Goal: Task Accomplishment & Management: Complete application form

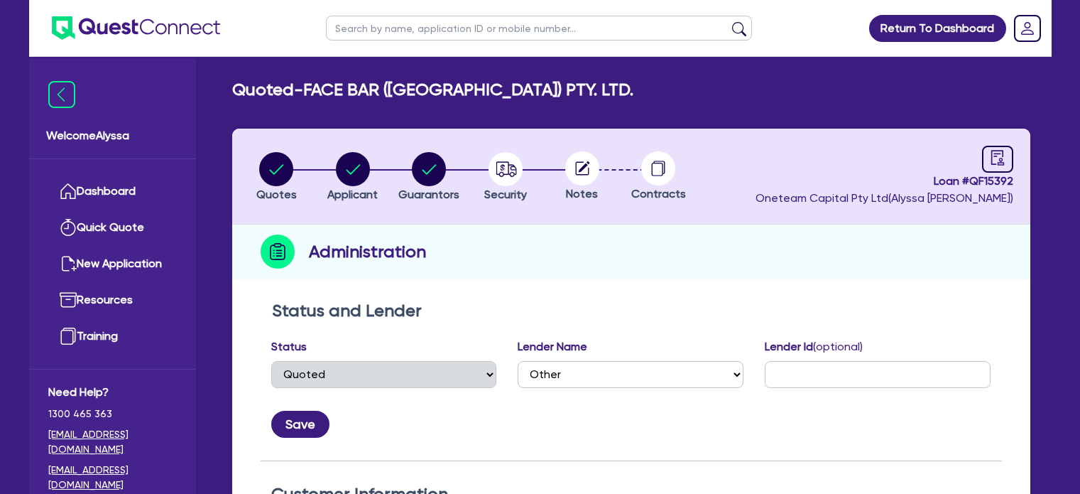
select select "QUOTED"
select select "Other"
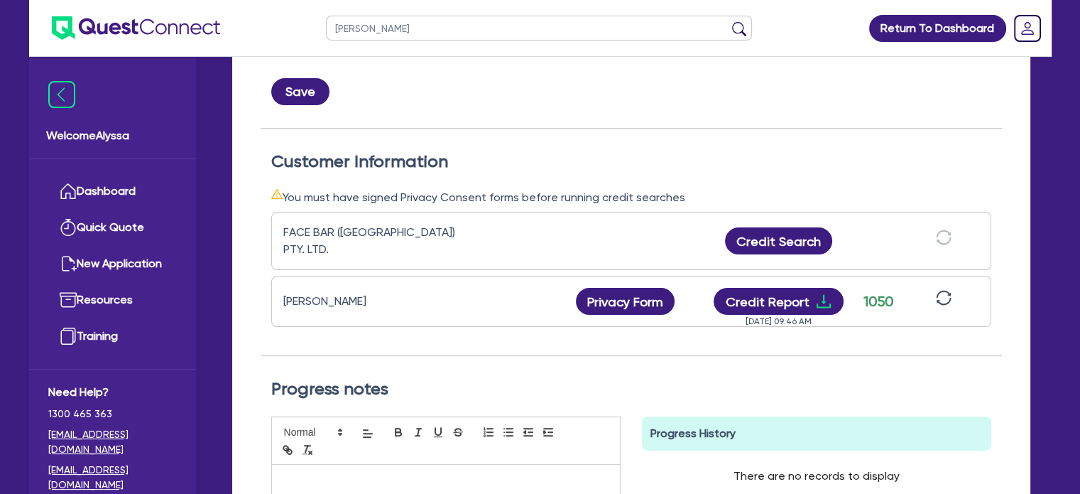
type input "[PERSON_NAME]"
click button "submit" at bounding box center [739, 31] width 23 height 20
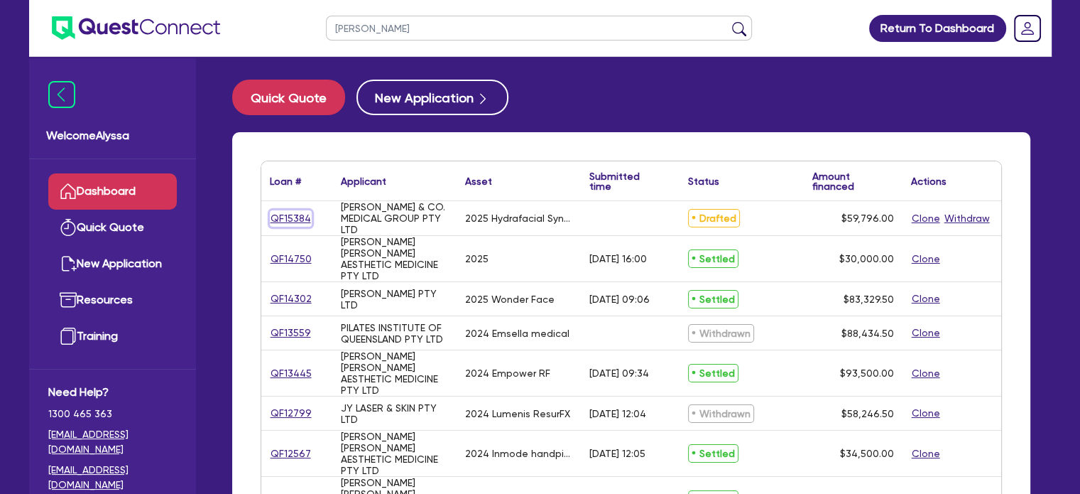
click at [281, 219] on link "QF15384" at bounding box center [291, 218] width 42 height 16
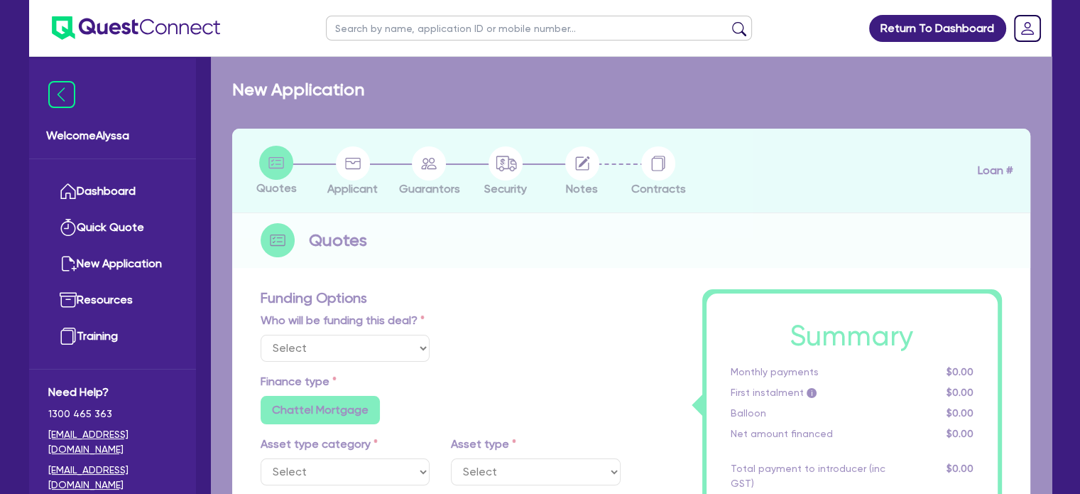
select select "TERTIARY_ASSETS"
type input "2025"
type input "59,796"
type input "4"
type input "2,391.84"
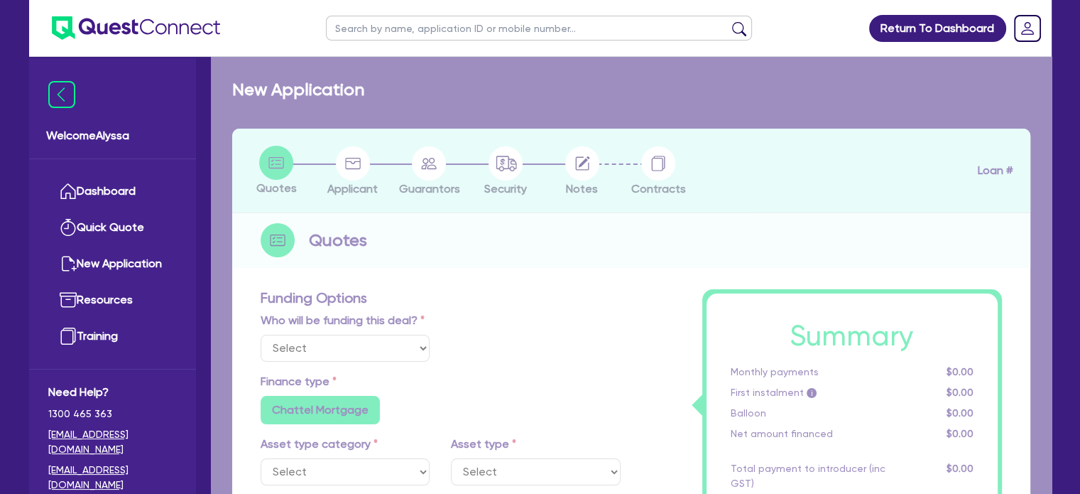
type input "10.5"
radio input "false"
select select "BEAUTY_EQUIPMENT"
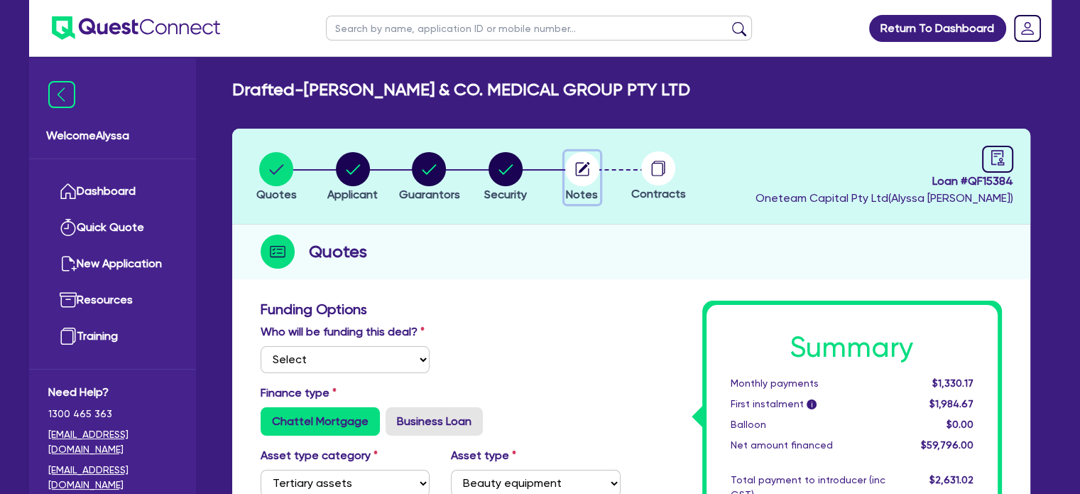
click at [587, 173] on circle "button" at bounding box center [582, 169] width 34 height 34
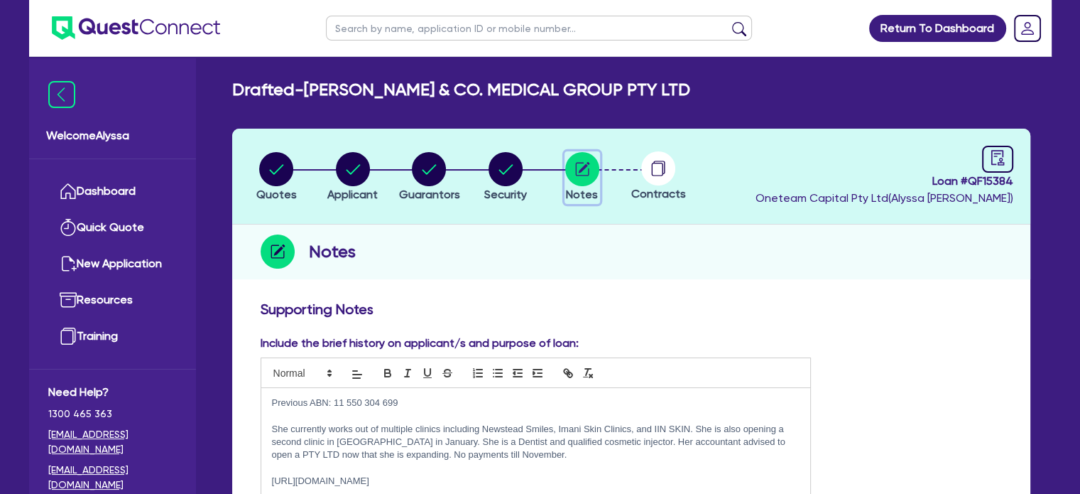
scroll to position [779, 0]
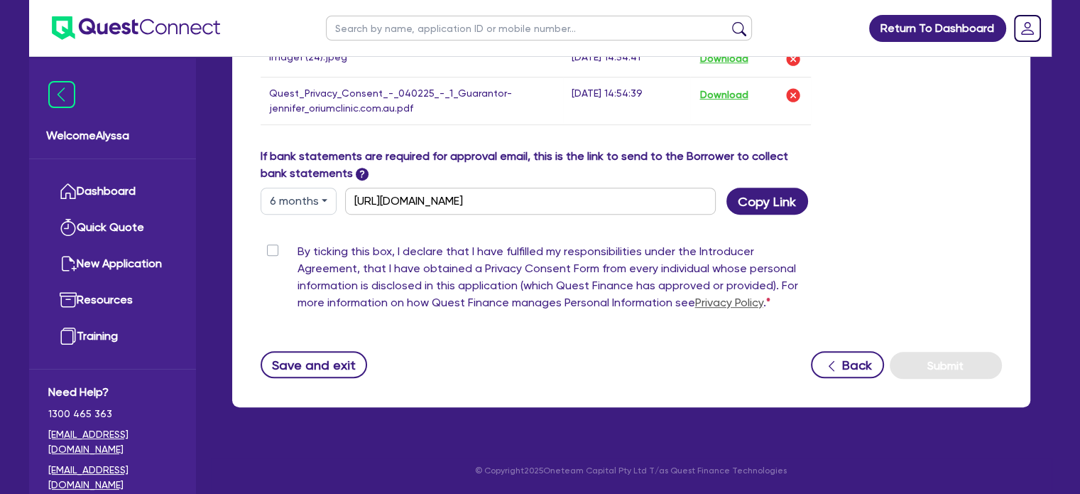
click at [327, 188] on button "6 months" at bounding box center [299, 201] width 76 height 27
click at [276, 281] on link "12 months" at bounding box center [317, 286] width 112 height 26
type input "https://scv.bankstatements.com.au/QUSF-QF15384"
click at [754, 197] on button "Copy Link" at bounding box center [768, 201] width 82 height 27
click at [467, 23] on input "text" at bounding box center [539, 28] width 426 height 25
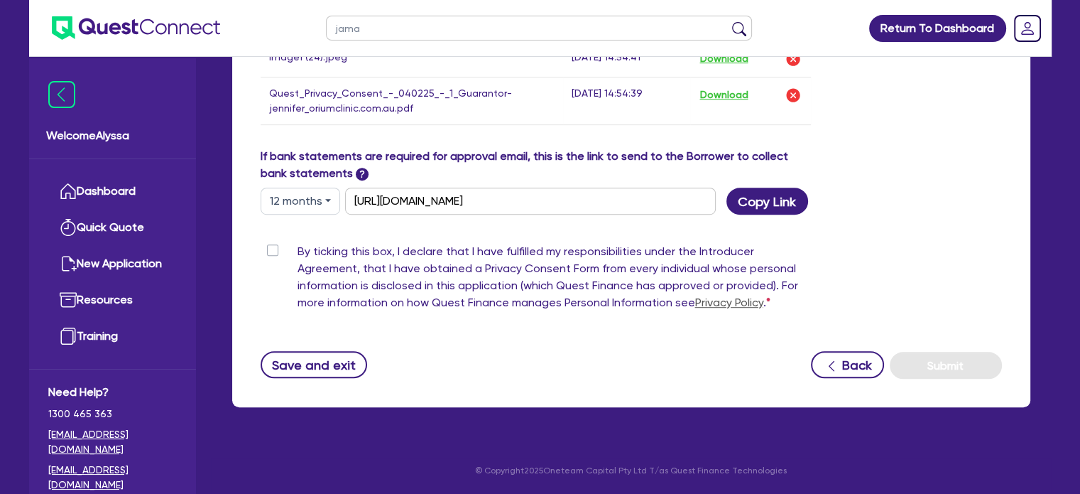
type input "jamal"
click button "submit" at bounding box center [739, 31] width 23 height 20
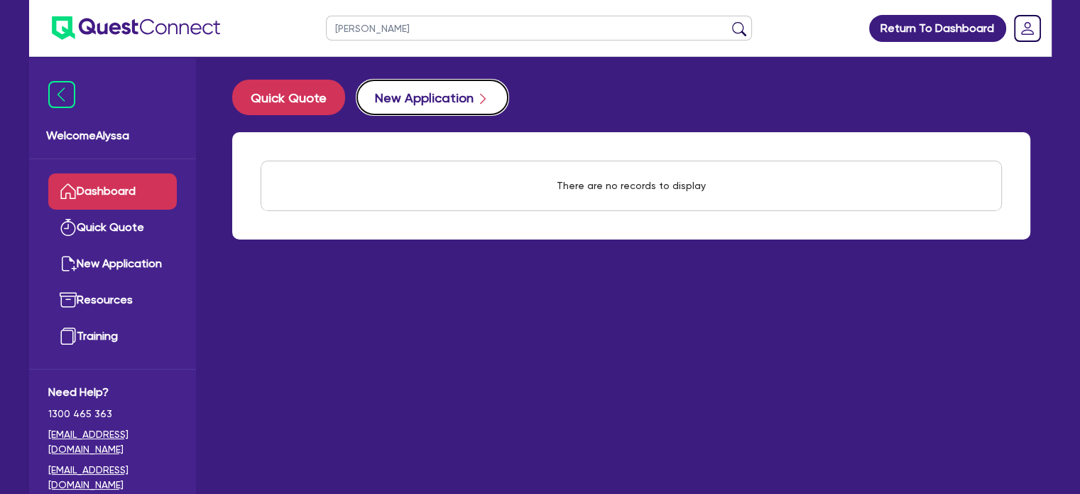
click at [389, 92] on button "New Application" at bounding box center [433, 98] width 152 height 36
select select "Other"
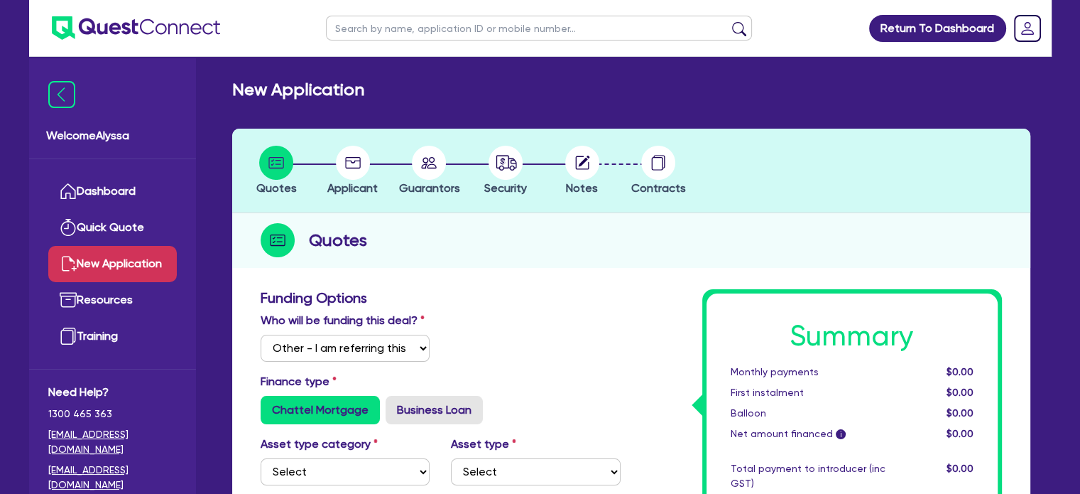
scroll to position [91, 0]
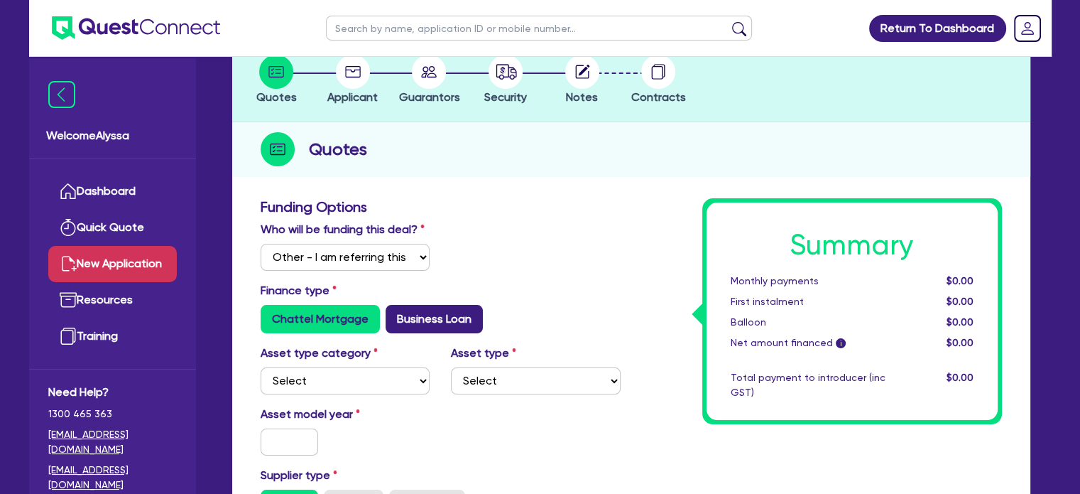
click at [412, 325] on label "Business Loan" at bounding box center [434, 319] width 97 height 28
click at [395, 314] on input "Business Loan" at bounding box center [390, 309] width 9 height 9
radio input "true"
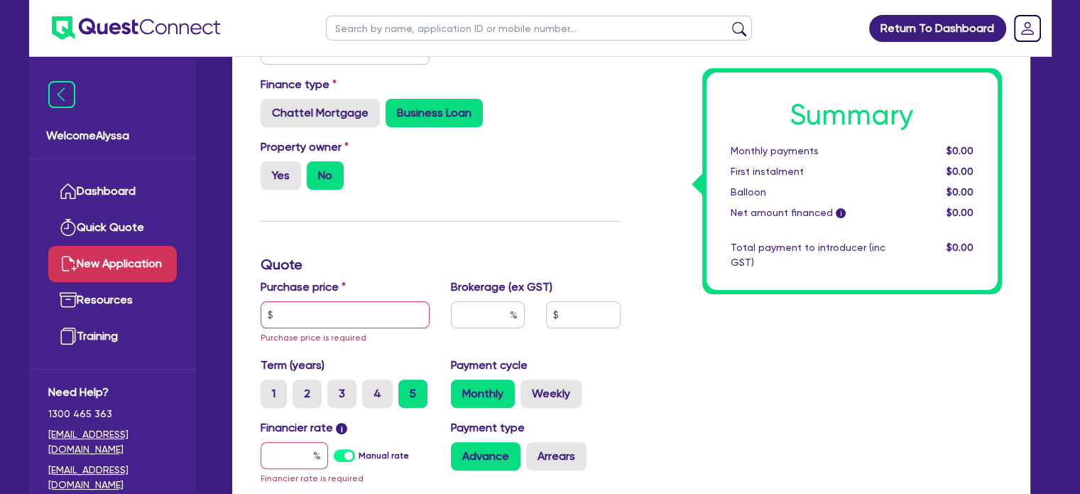
scroll to position [352, 0]
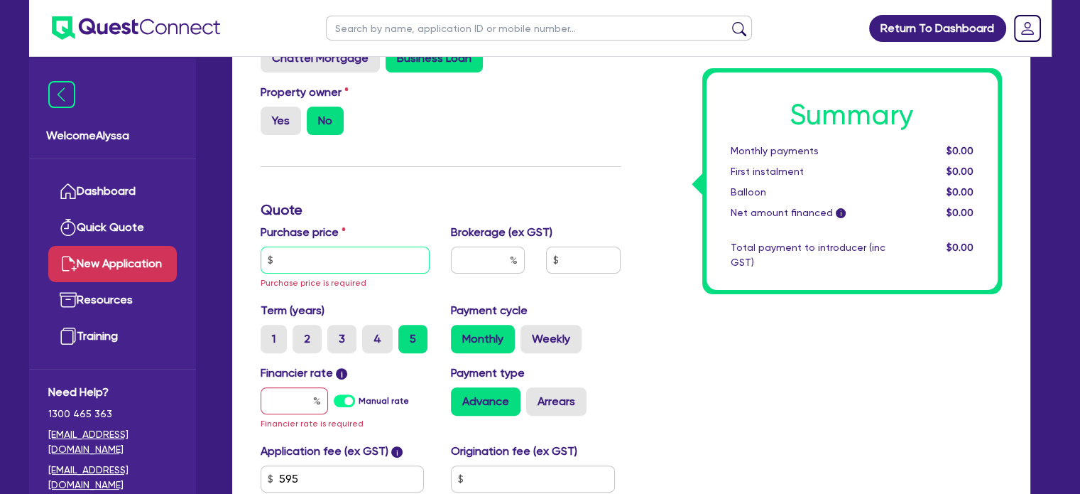
click at [318, 262] on input "text" at bounding box center [346, 260] width 170 height 27
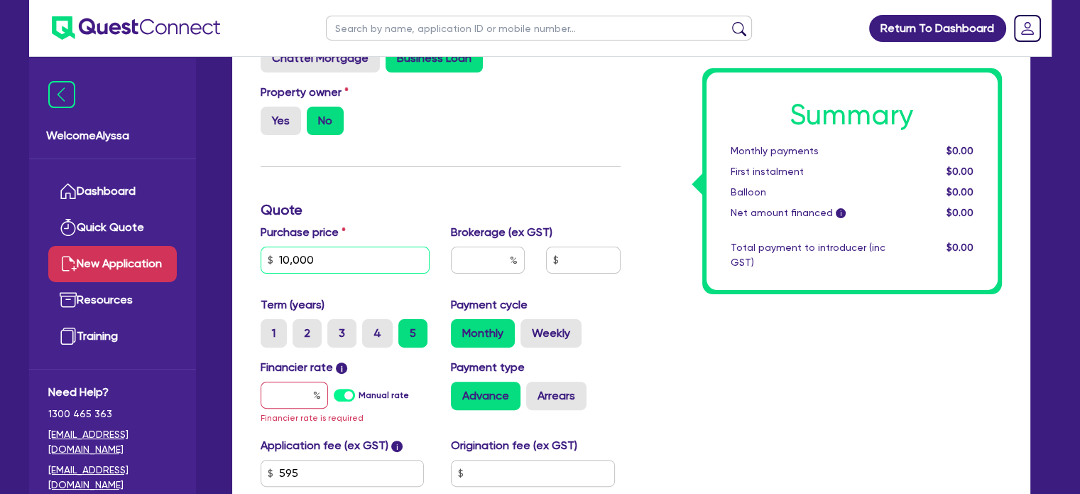
type input "10,000"
click at [286, 399] on input "text" at bounding box center [294, 394] width 67 height 27
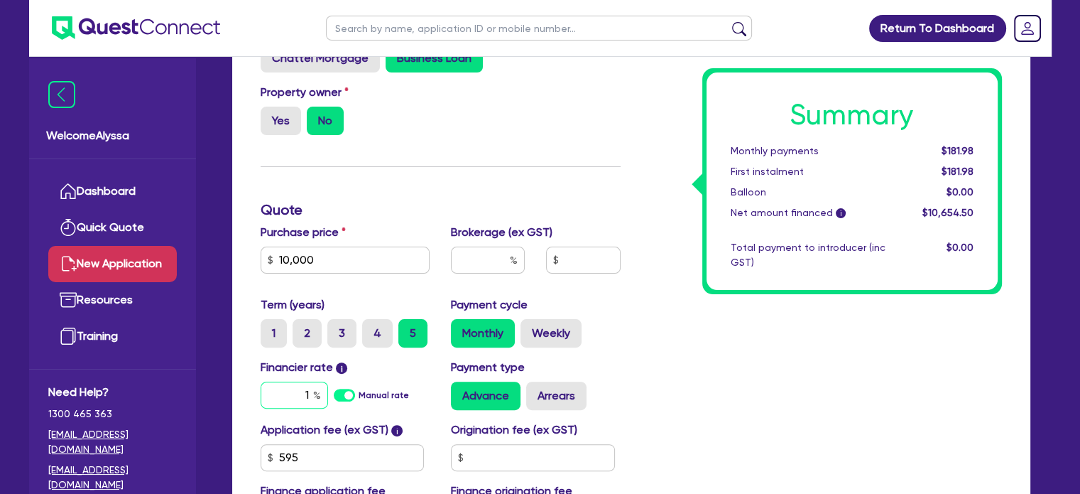
scroll to position [561, 0]
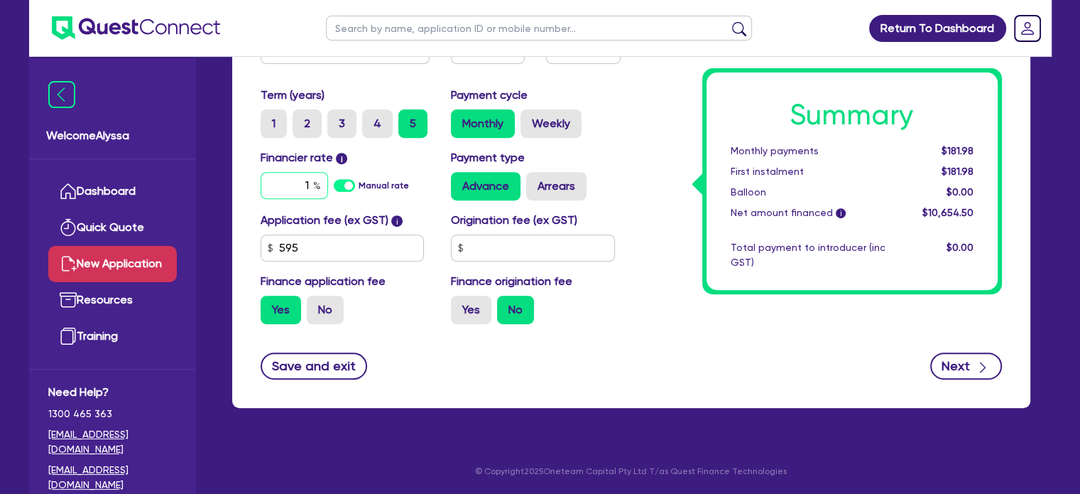
type input "1"
click at [967, 356] on button "Next" at bounding box center [967, 365] width 72 height 27
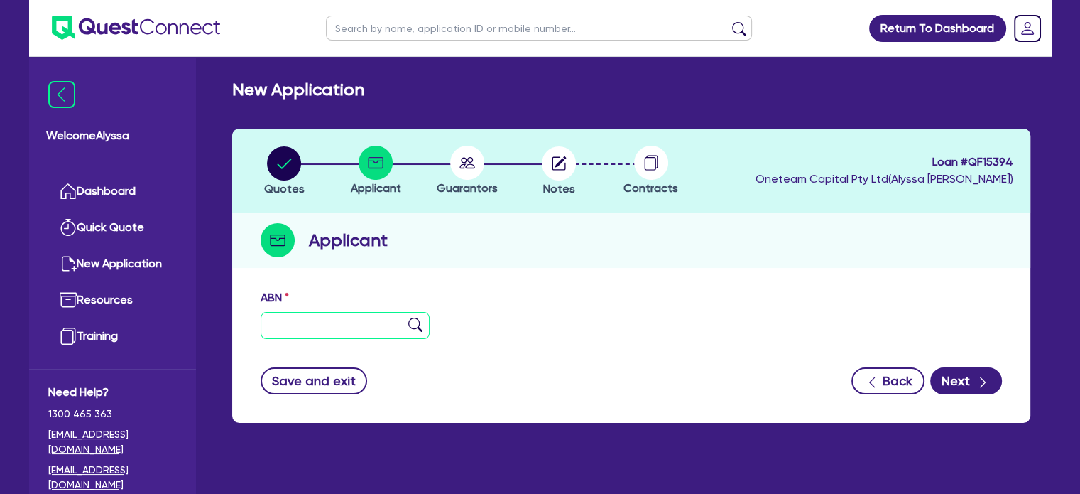
click at [352, 327] on input "text" at bounding box center [346, 325] width 170 height 27
type input "11 111 111 111"
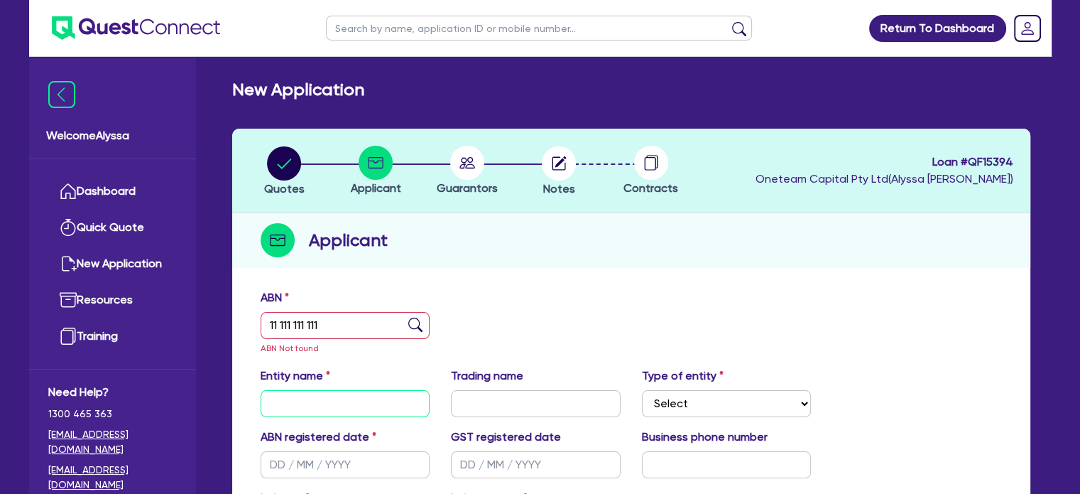
click at [308, 403] on input "text" at bounding box center [346, 403] width 170 height 27
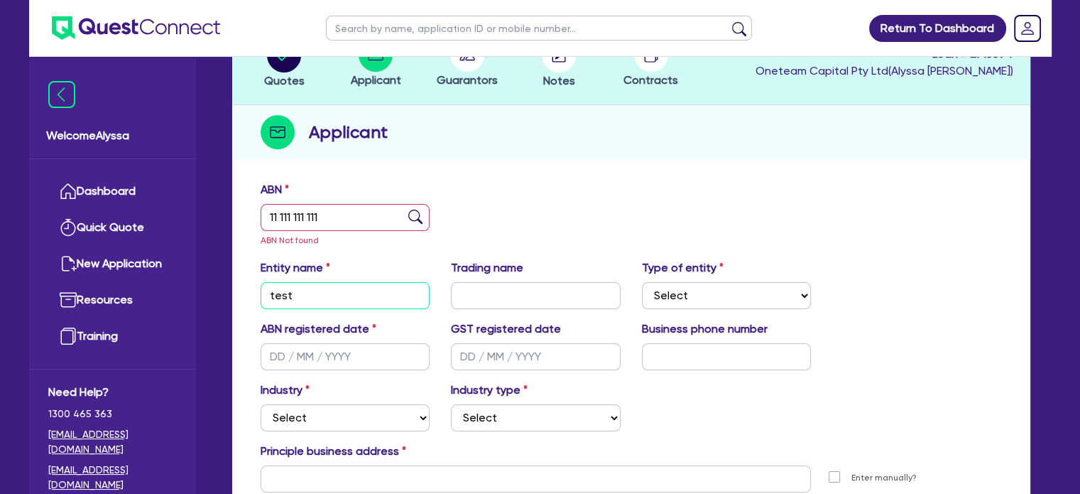
type input "test"
click at [293, 360] on input "text" at bounding box center [346, 356] width 170 height 27
type input "25/09/2025"
click at [289, 408] on select "Select Accomodation & Food Services Administrative & Support Services Agricultu…" at bounding box center [346, 417] width 170 height 27
select select "TOURISM"
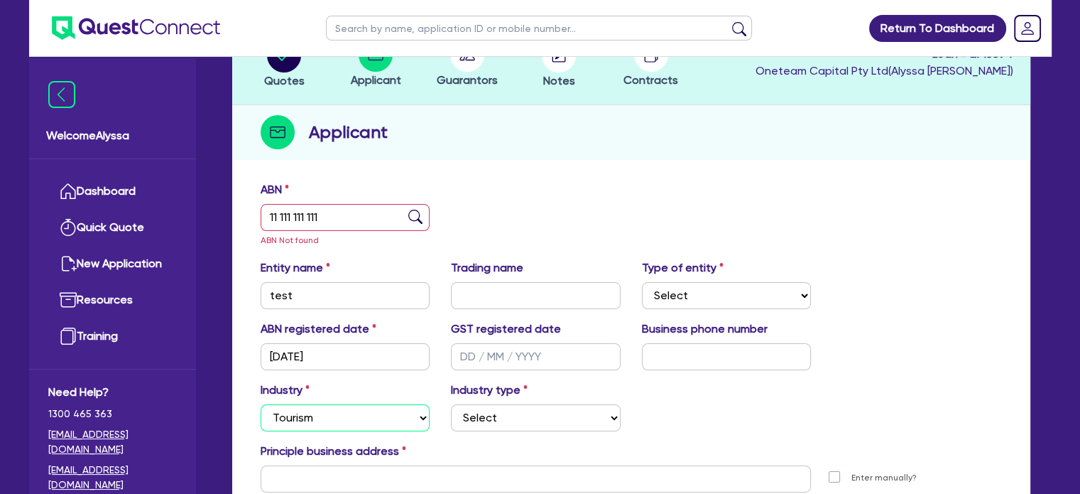
click at [261, 404] on select "Select Accomodation & Food Services Administrative & Support Services Agricultu…" at bounding box center [346, 417] width 170 height 27
click at [474, 426] on select "Select Tour Operators Travel Agents Short Term Accomodations Recreation Service…" at bounding box center [536, 417] width 170 height 27
select select "RECREATION_SERVICE_PROVIDERS"
click at [451, 404] on select "Select Tour Operators Travel Agents Short Term Accomodations Recreation Service…" at bounding box center [536, 417] width 170 height 27
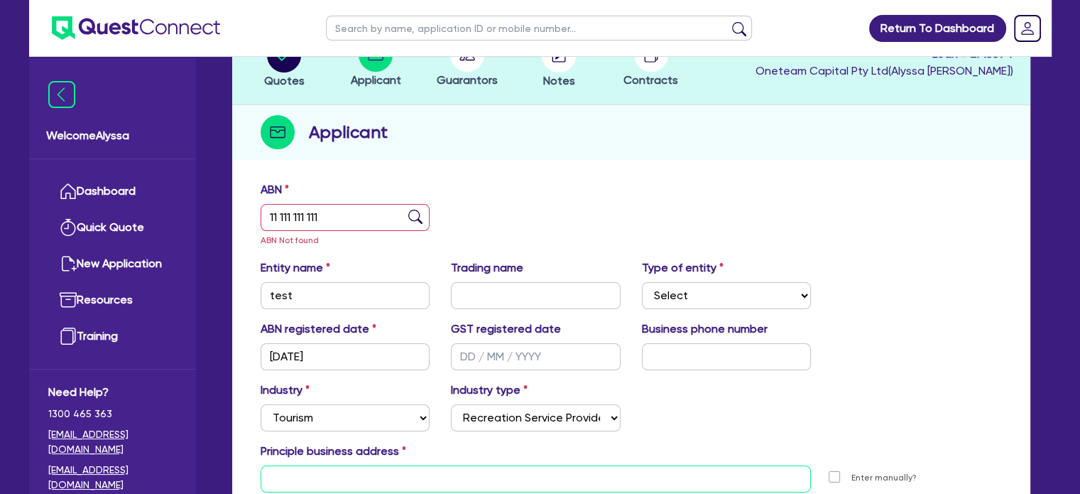
click at [348, 477] on input "text" at bounding box center [536, 478] width 551 height 27
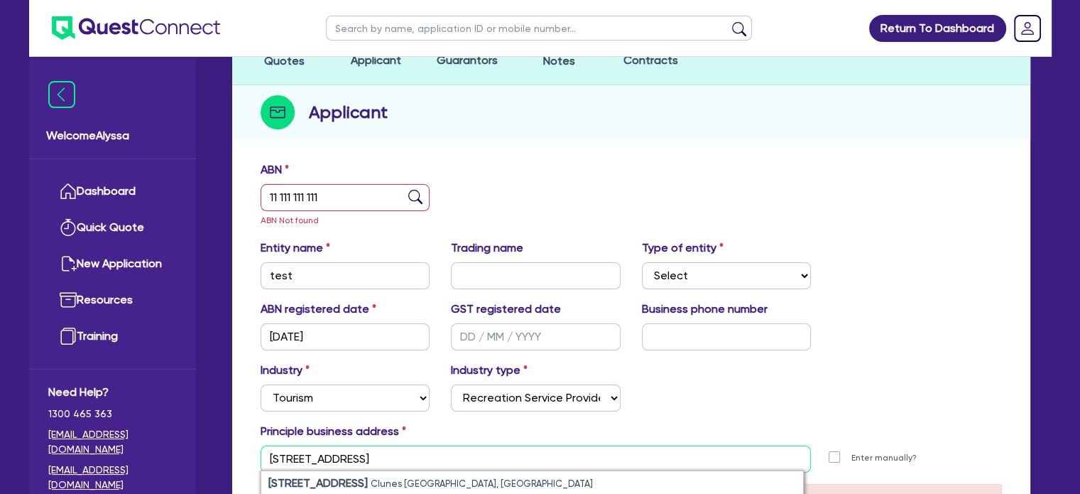
scroll to position [129, 0]
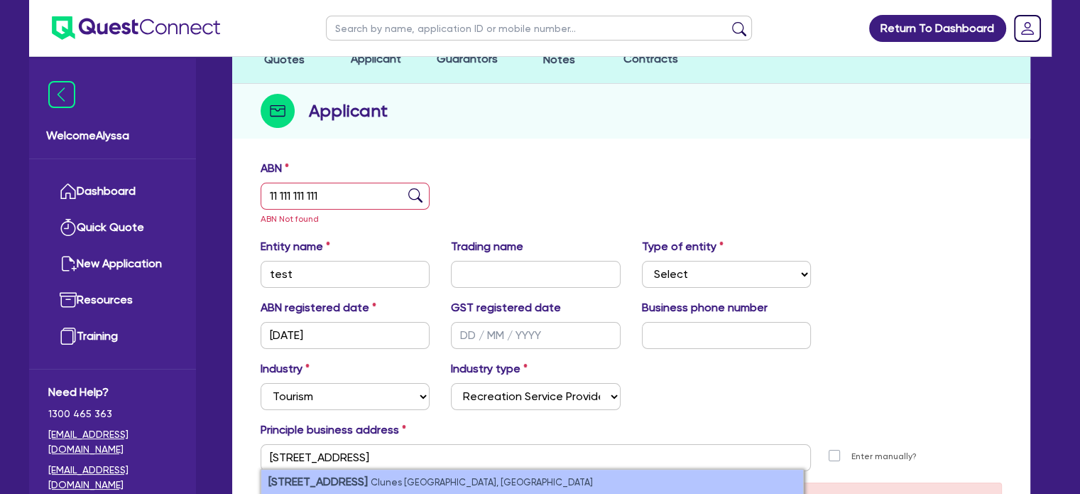
click at [343, 480] on strong "50 Fraser Street" at bounding box center [318, 481] width 99 height 13
type input "50 Fraser St Clunes VIC 3370"
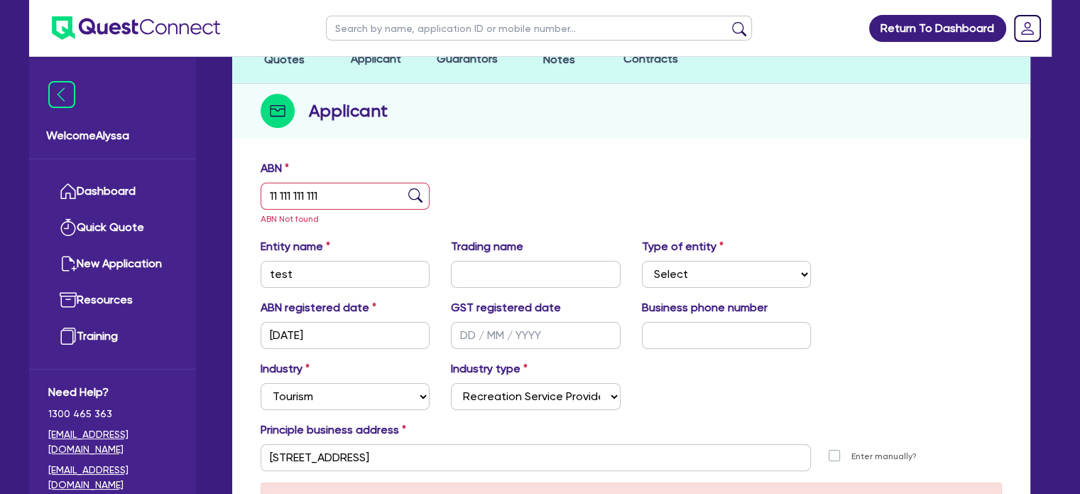
scroll to position [312, 0]
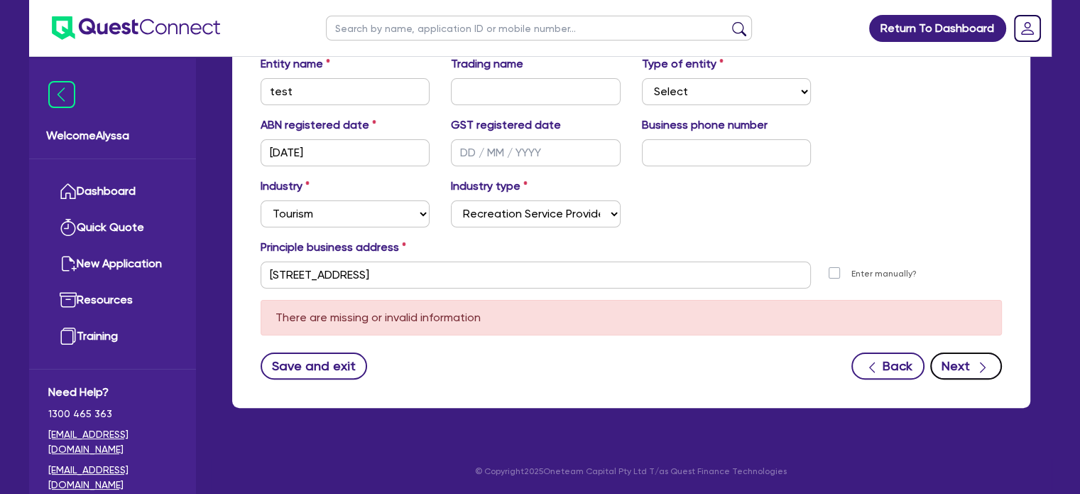
click at [985, 363] on icon "button" at bounding box center [983, 367] width 14 height 14
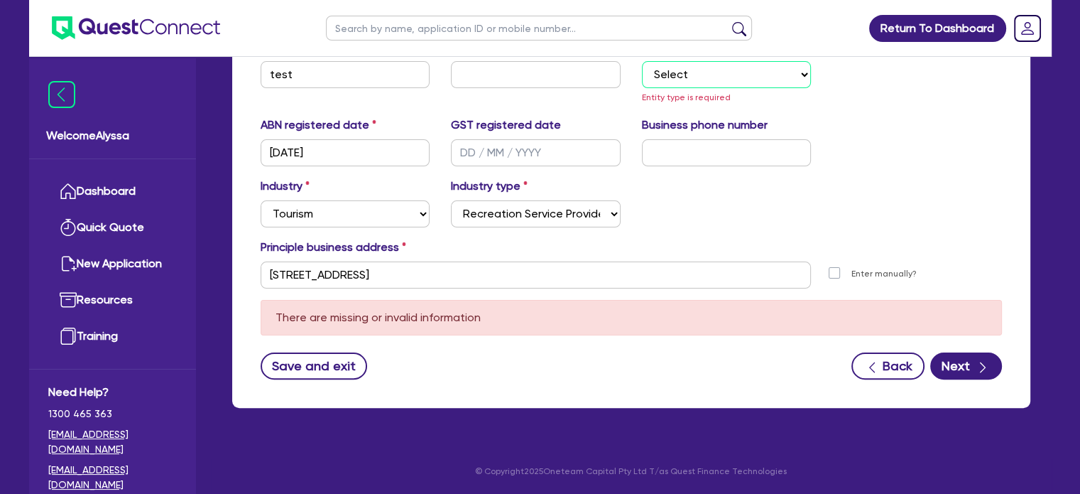
click at [702, 77] on select "Select Sole Trader Company Partnership Trust" at bounding box center [727, 74] width 170 height 27
click at [642, 88] on select "Select Sole Trader Company Partnership Trust" at bounding box center [727, 74] width 170 height 27
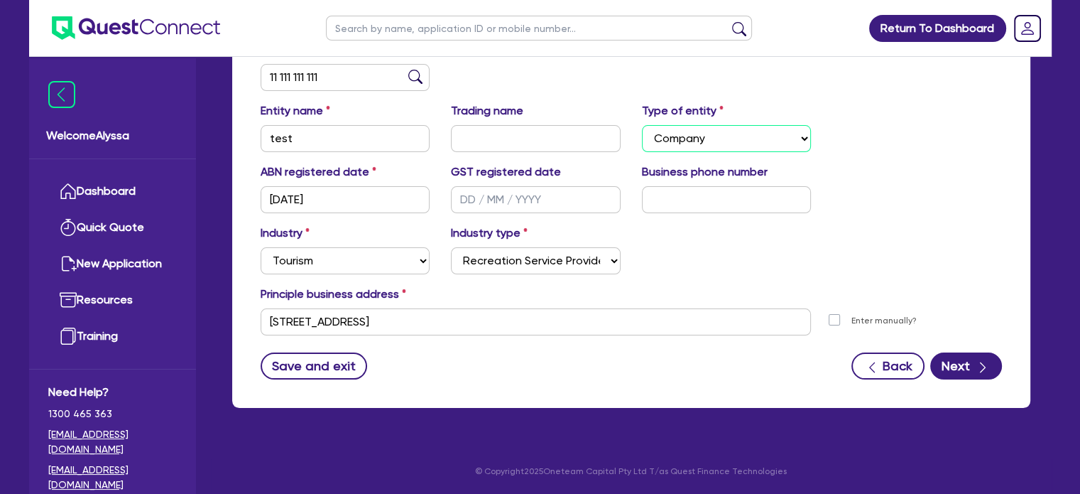
click at [682, 131] on select "Select Sole Trader Company Partnership Trust" at bounding box center [727, 138] width 170 height 27
select select "SOLE_TRADER"
click at [642, 125] on select "Select Sole Trader Company Partnership Trust" at bounding box center [727, 138] width 170 height 27
click at [414, 335] on form "ABN 11 111 111 111 Entity name test Trading name Type of entity Select Sole Tra…" at bounding box center [632, 210] width 742 height 338
click at [492, 291] on div "Principle business address" at bounding box center [631, 297] width 763 height 23
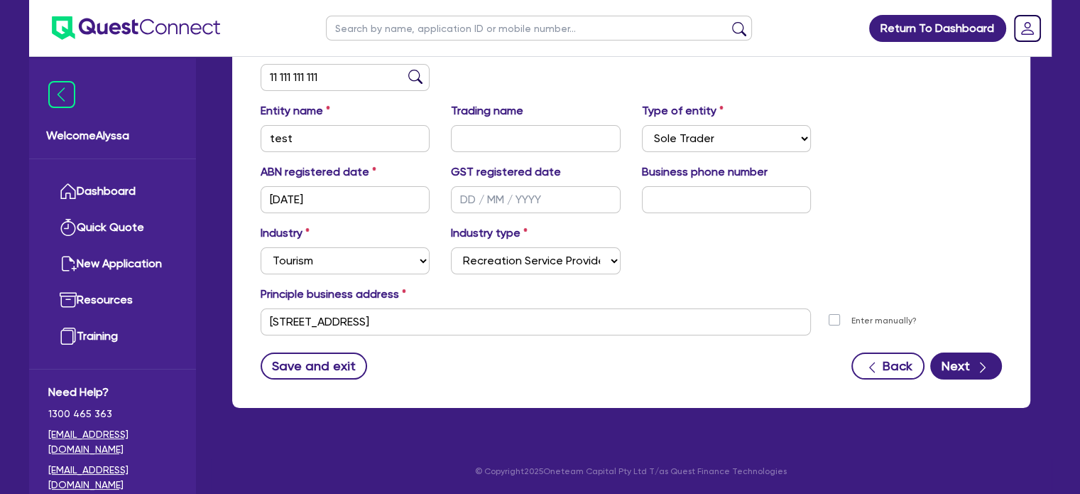
click at [465, 305] on div "Principle business address" at bounding box center [631, 297] width 763 height 23
click at [453, 312] on input "50 Fraser St Clunes VIC 3370" at bounding box center [536, 321] width 551 height 27
click at [452, 312] on input "50 Fraser St Clunes VIC 3370" at bounding box center [536, 321] width 551 height 27
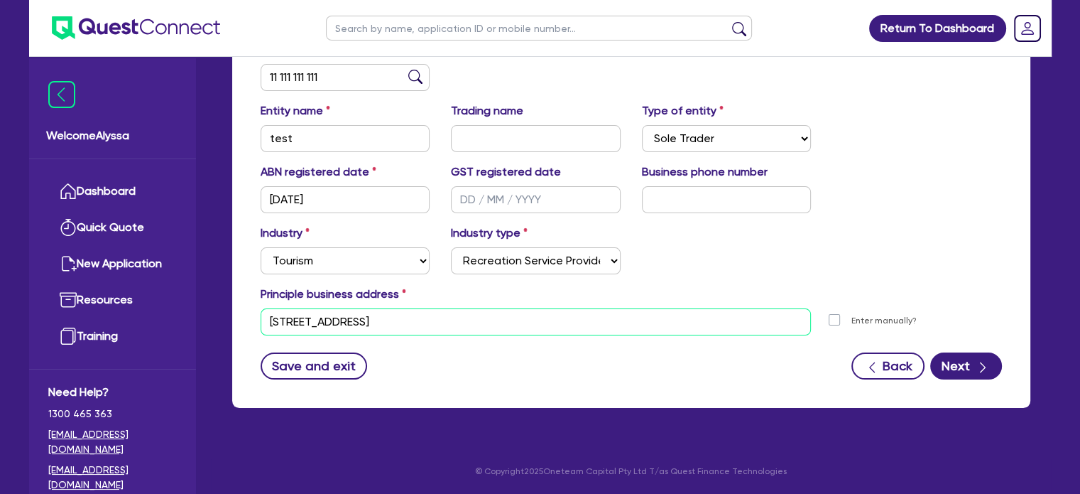
click at [447, 317] on input "50 Fraser St Clunes VIC 3370" at bounding box center [536, 321] width 551 height 27
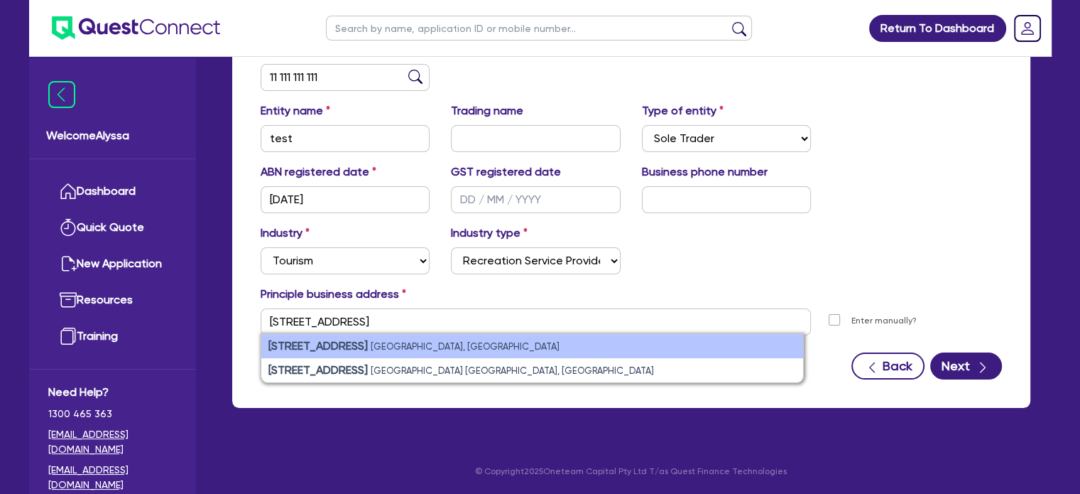
click at [396, 352] on li "50 Fraser Street Airport West VIC, Australia" at bounding box center [532, 346] width 542 height 24
type input "50 Fraser St Airport West VIC 3042"
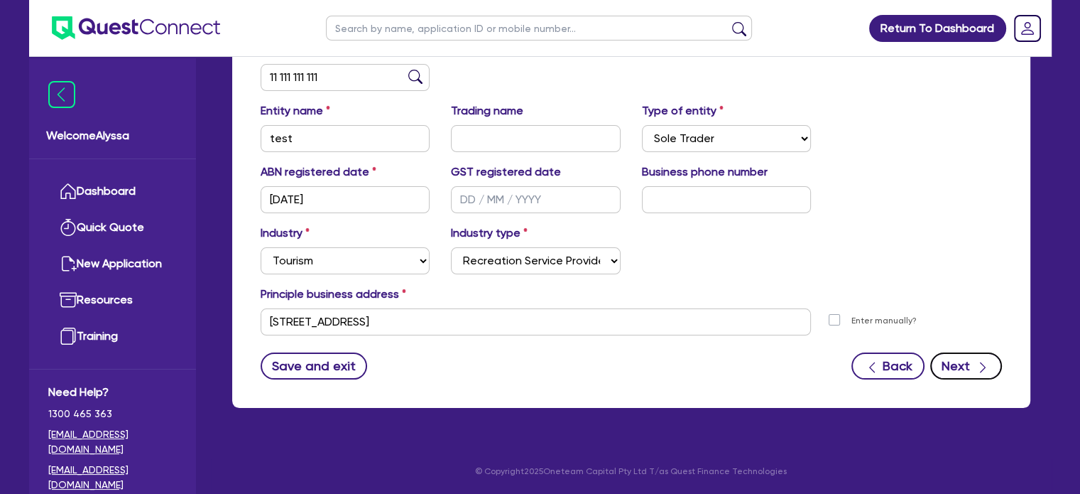
click at [955, 374] on button "Next" at bounding box center [967, 365] width 72 height 27
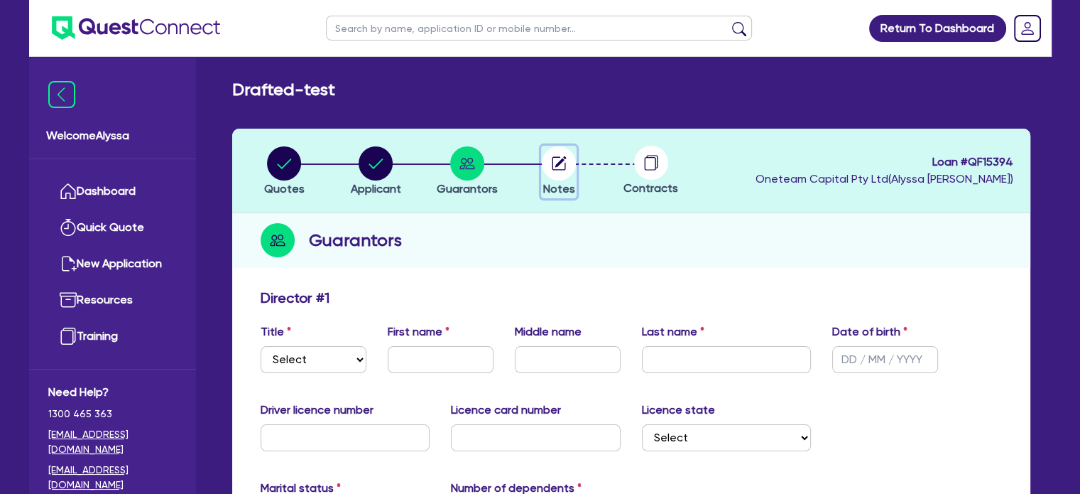
click at [567, 169] on circle "button" at bounding box center [559, 163] width 34 height 34
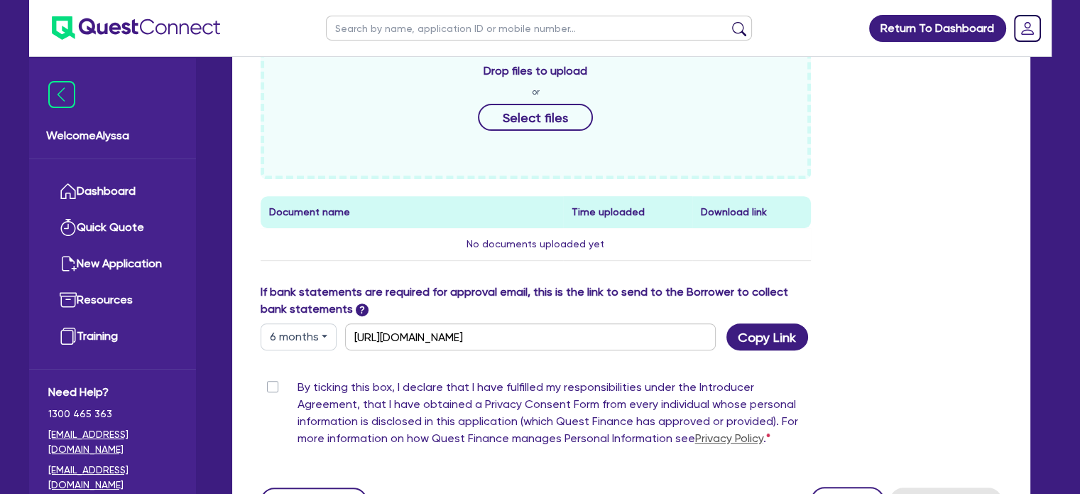
scroll to position [577, 0]
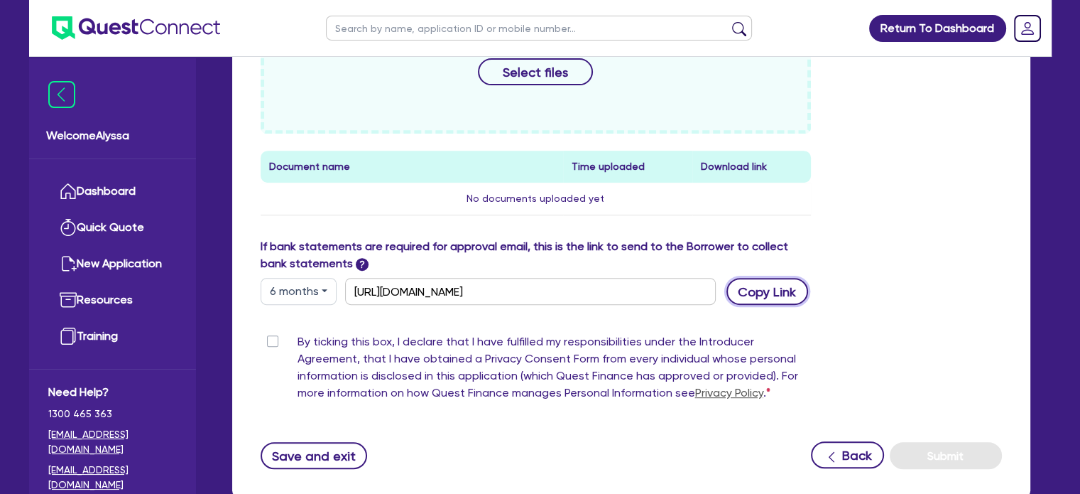
click at [731, 288] on button "Copy Link" at bounding box center [768, 291] width 82 height 27
click at [389, 27] on input "text" at bounding box center [539, 28] width 426 height 25
type input "shauna"
click button "submit" at bounding box center [739, 31] width 23 height 20
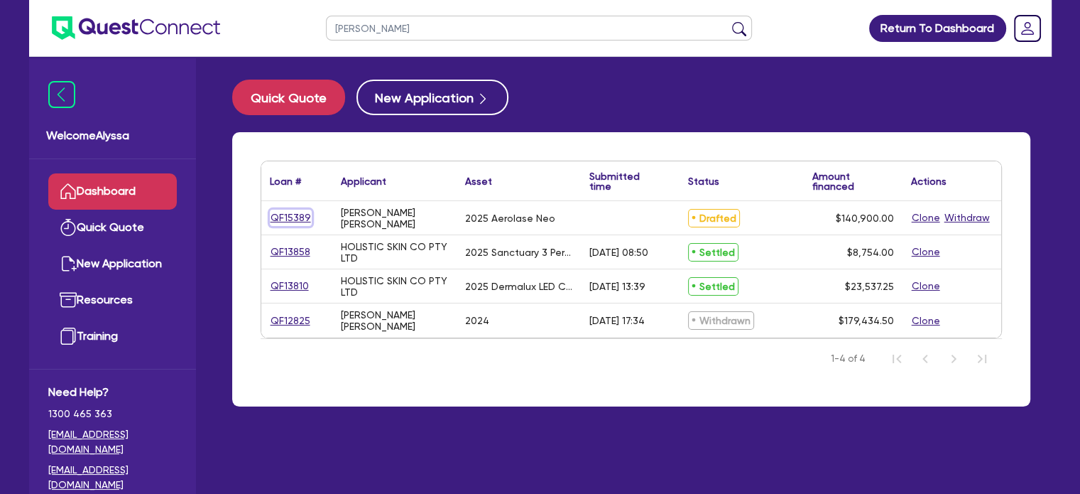
click at [293, 215] on link "QF15389" at bounding box center [291, 218] width 42 height 16
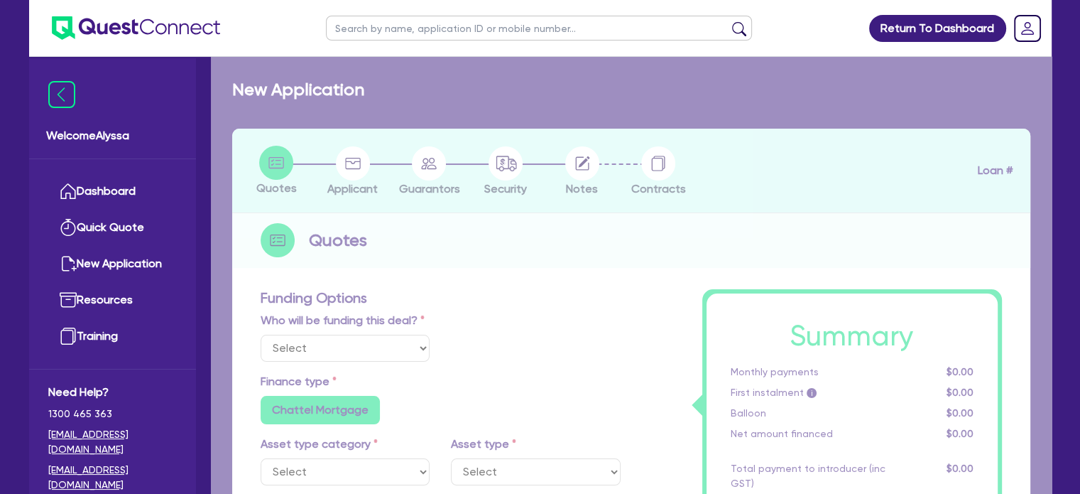
select select "Other"
select select "TERTIARY_ASSETS"
type input "2025"
radio input "true"
type input "207,900"
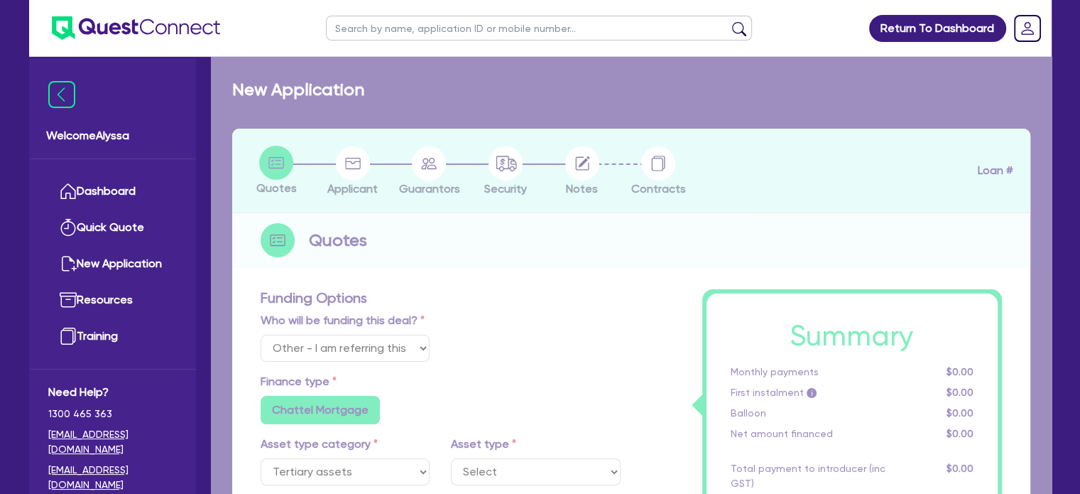
type input "67,000"
type input "4"
type input "5,636"
type input "10"
radio input "false"
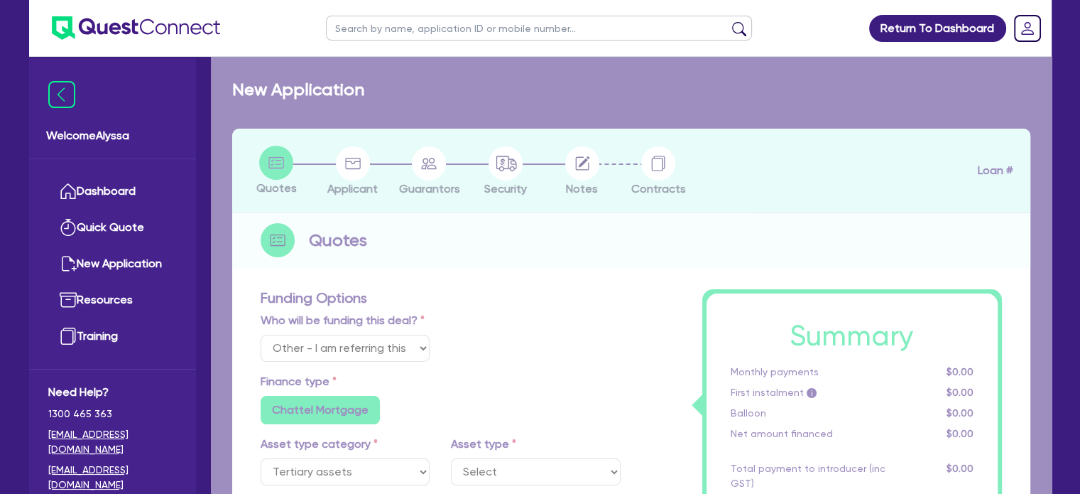
radio input "false"
select select "BEAUTY_EQUIPMENT"
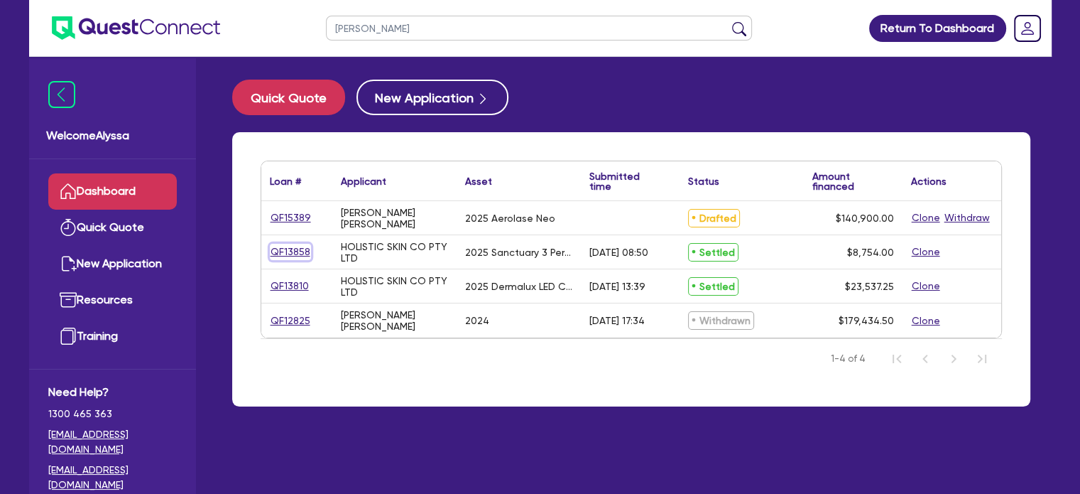
click at [281, 252] on link "QF13858" at bounding box center [290, 252] width 41 height 16
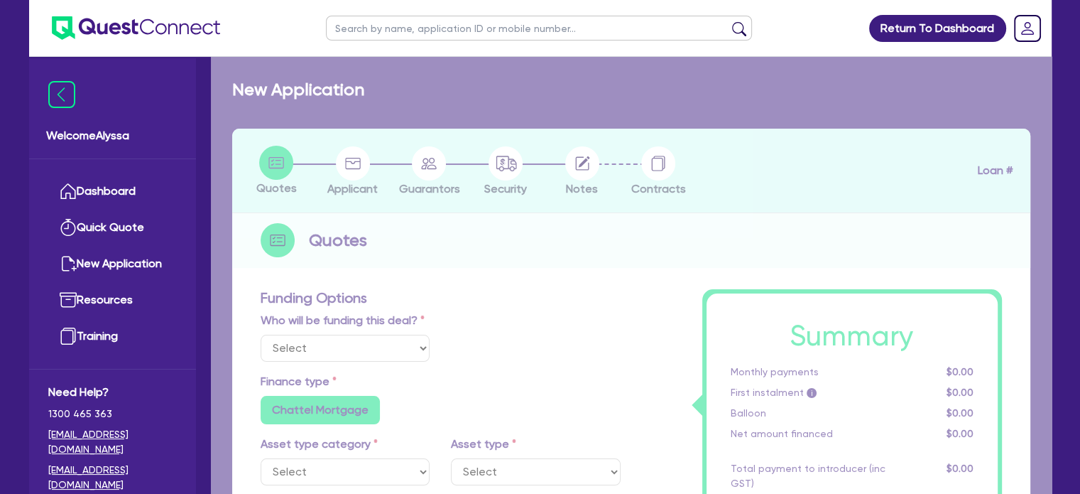
select select "Other"
select select "TERTIARY_ASSETS"
type input "2025"
type input "8,754"
type input "8.01"
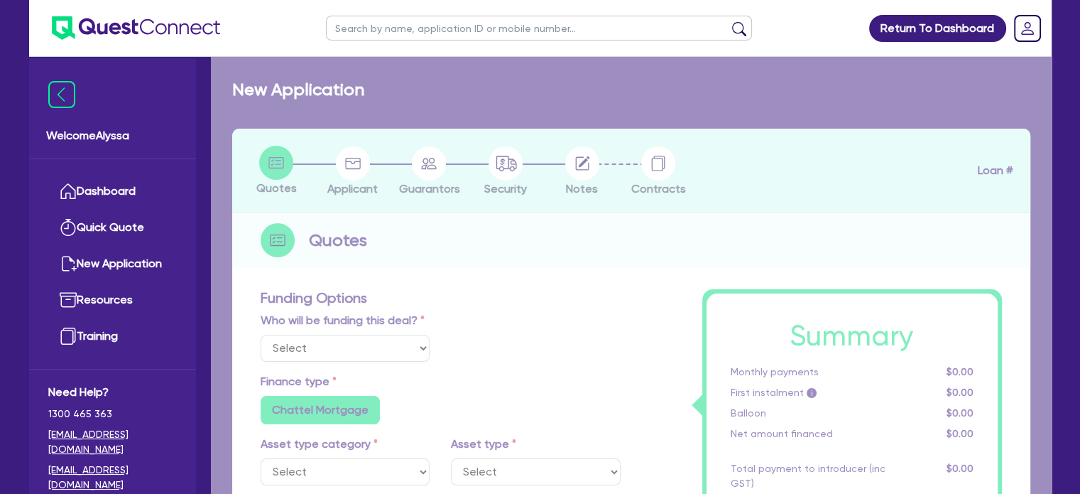
type input "701.51"
radio input "true"
type input "12.5"
type input "350"
radio input "false"
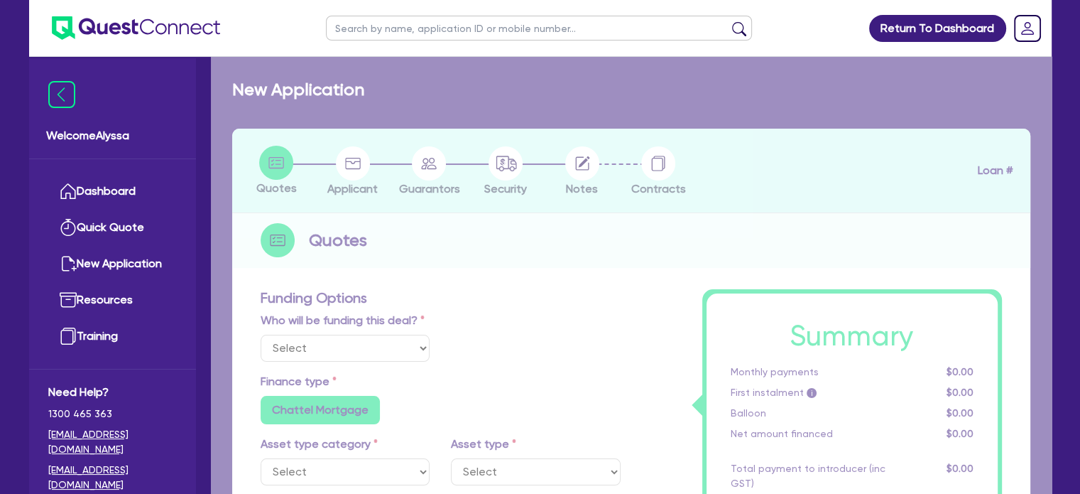
radio input "false"
select select "BEAUTY_EQUIPMENT"
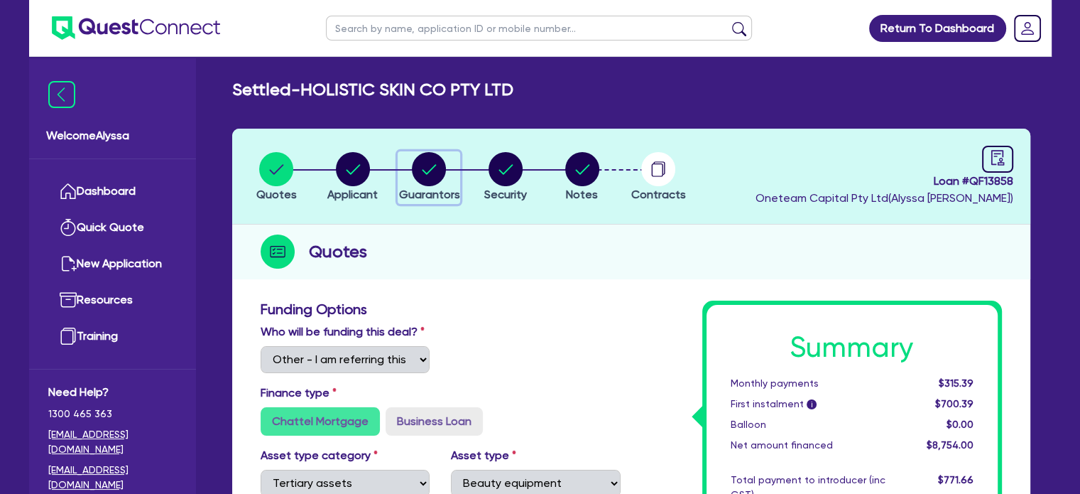
click at [420, 170] on circle "button" at bounding box center [429, 169] width 34 height 34
select select "MRS"
select select "VIC"
select select "MARRIED"
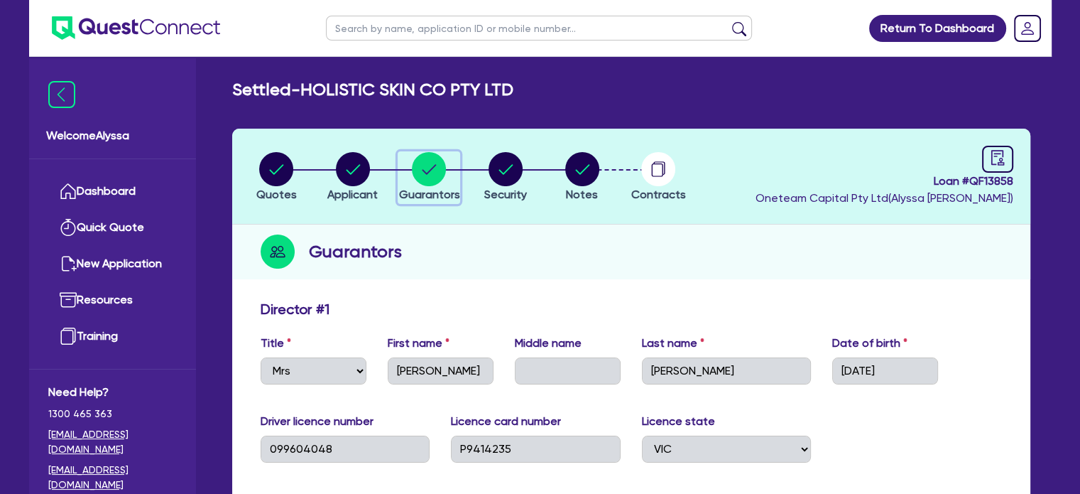
select select "Other"
select select "TERTIARY_ASSETS"
select select "BEAUTY_EQUIPMENT"
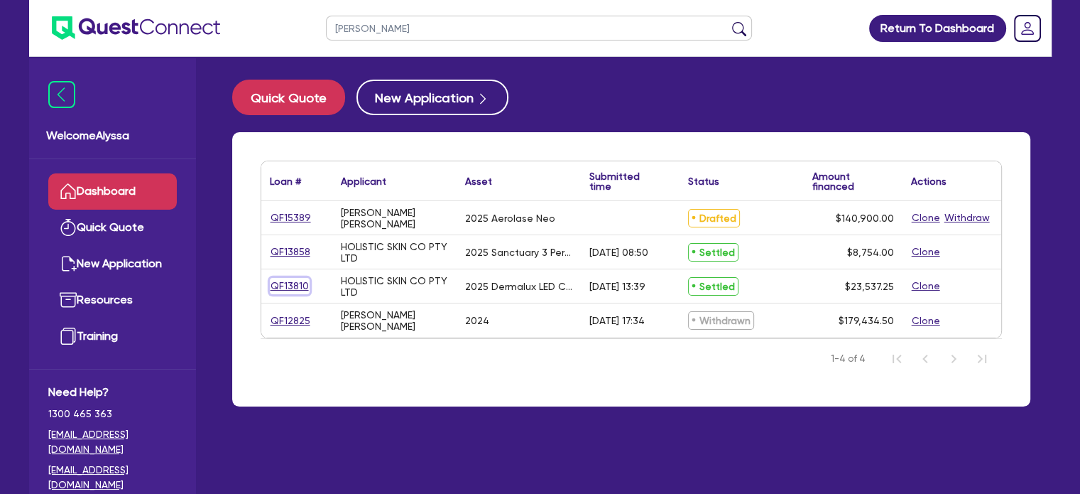
click at [291, 286] on link "QF13810" at bounding box center [290, 286] width 40 height 16
select select "Other"
select select "TERTIARY_ASSETS"
select select "BEAUTY_EQUIPMENT"
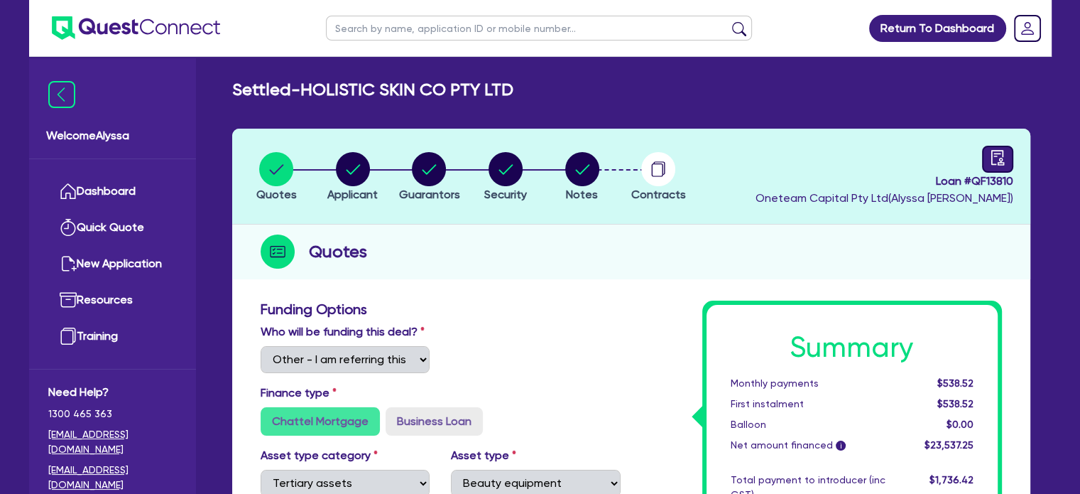
click at [998, 159] on icon "audit" at bounding box center [998, 158] width 16 height 16
select select "SETTLED"
select select "Grenke"
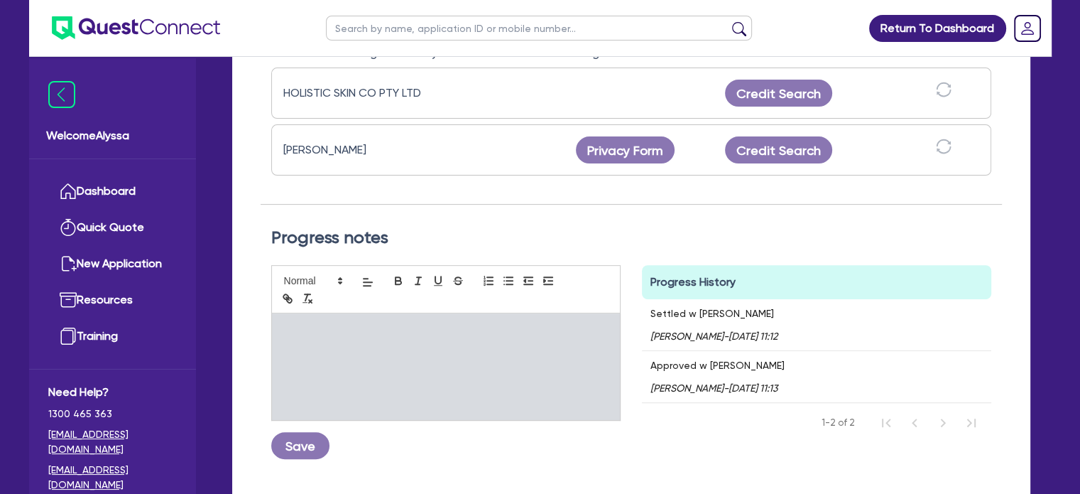
scroll to position [475, 0]
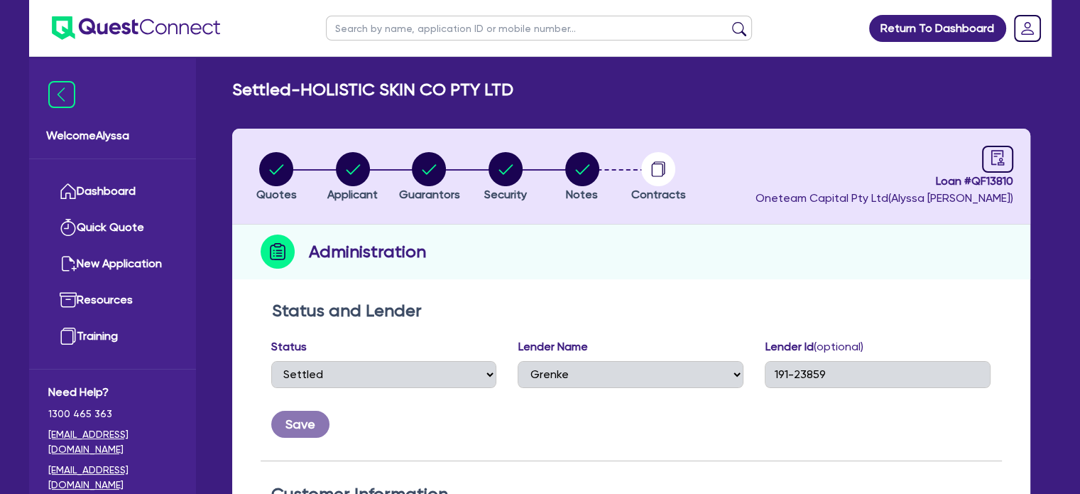
select select "Other"
select select "TERTIARY_ASSETS"
select select "BEAUTY_EQUIPMENT"
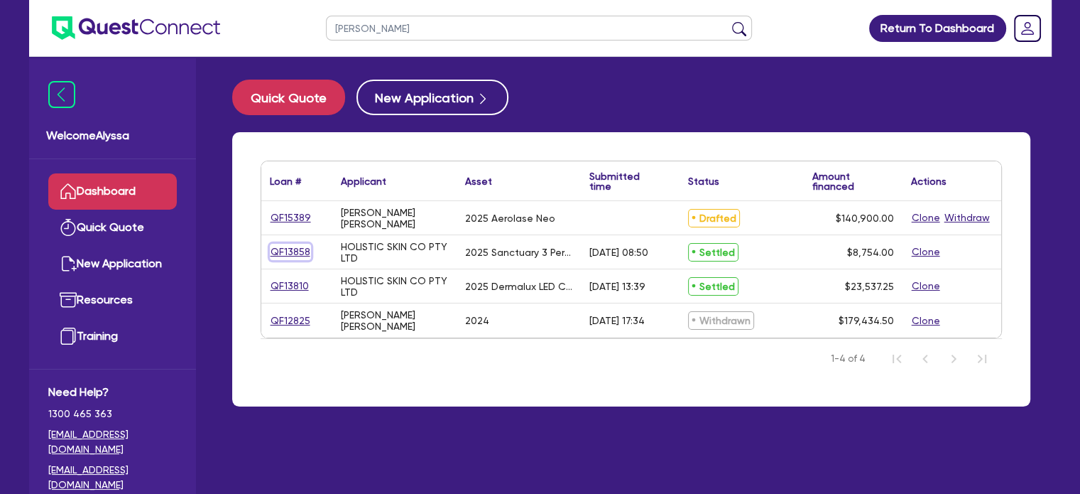
click at [291, 250] on link "QF13858" at bounding box center [290, 252] width 41 height 16
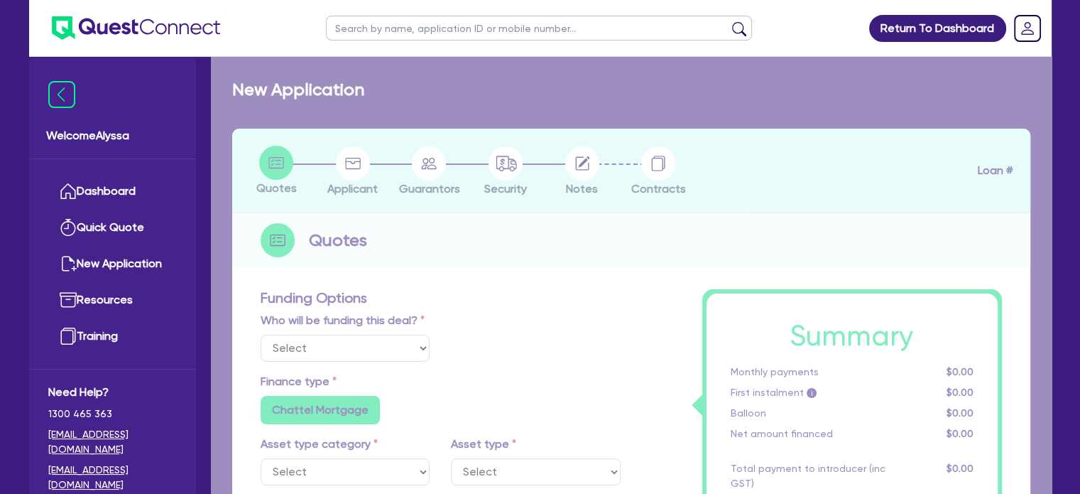
select select "Other"
select select "TERTIARY_ASSETS"
type input "2025"
type input "8,754"
type input "8.01"
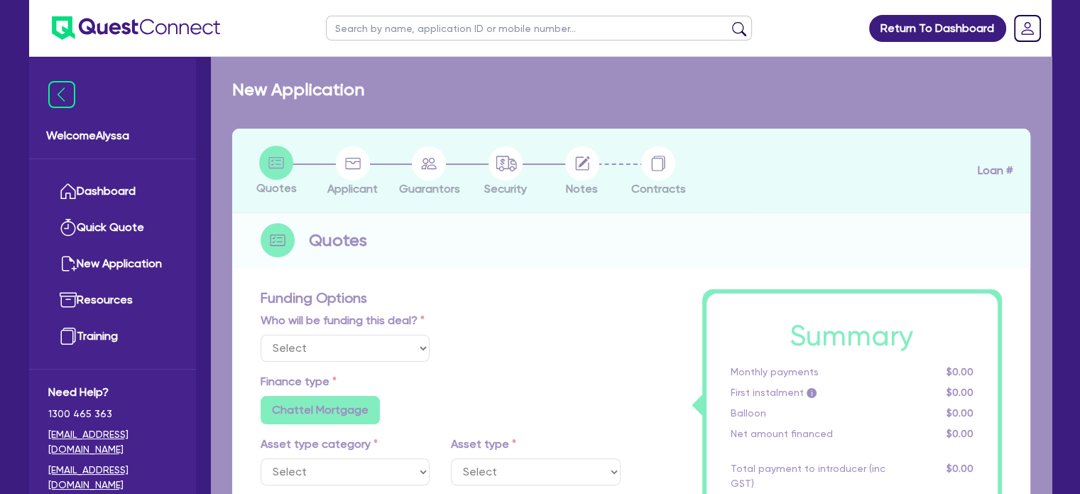
type input "701.51"
radio input "true"
type input "12.5"
type input "350"
radio input "false"
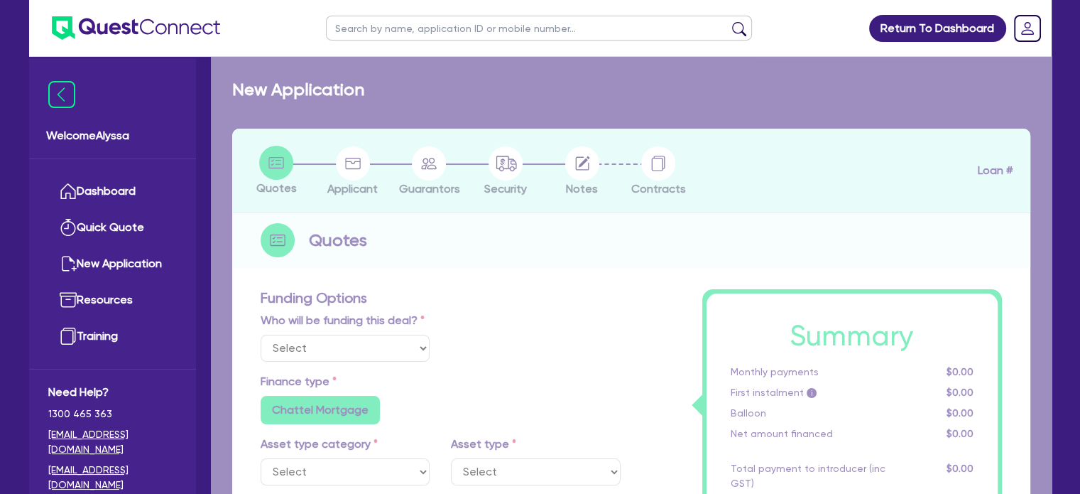
radio input "false"
select select "BEAUTY_EQUIPMENT"
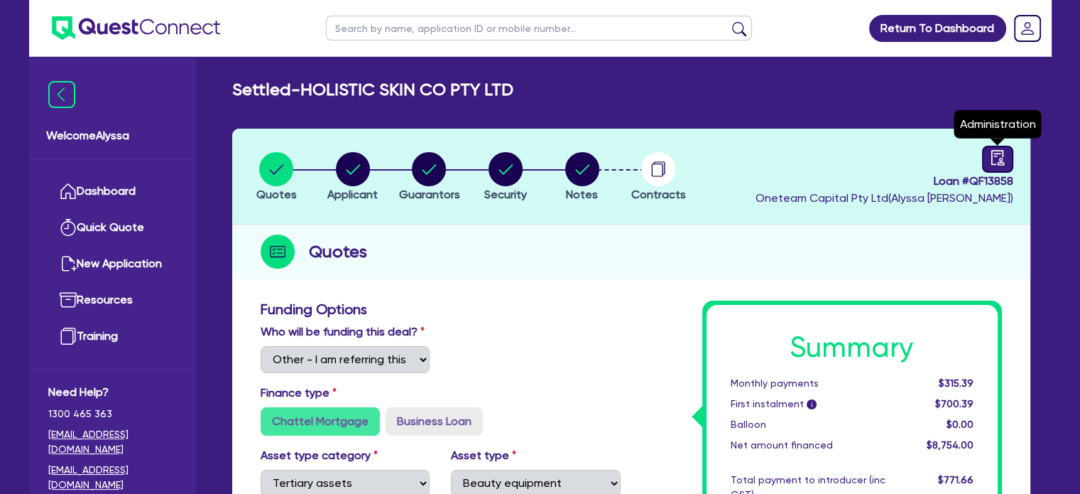
click at [1007, 158] on div at bounding box center [997, 159] width 31 height 27
select select "SETTLED"
select select "Grenke"
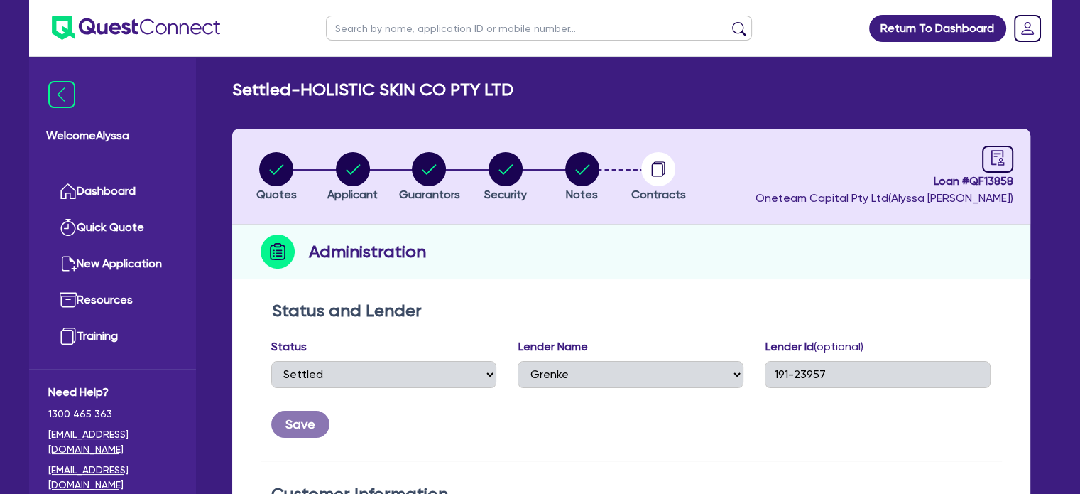
select select "Other"
select select "TERTIARY_ASSETS"
select select "BEAUTY_EQUIPMENT"
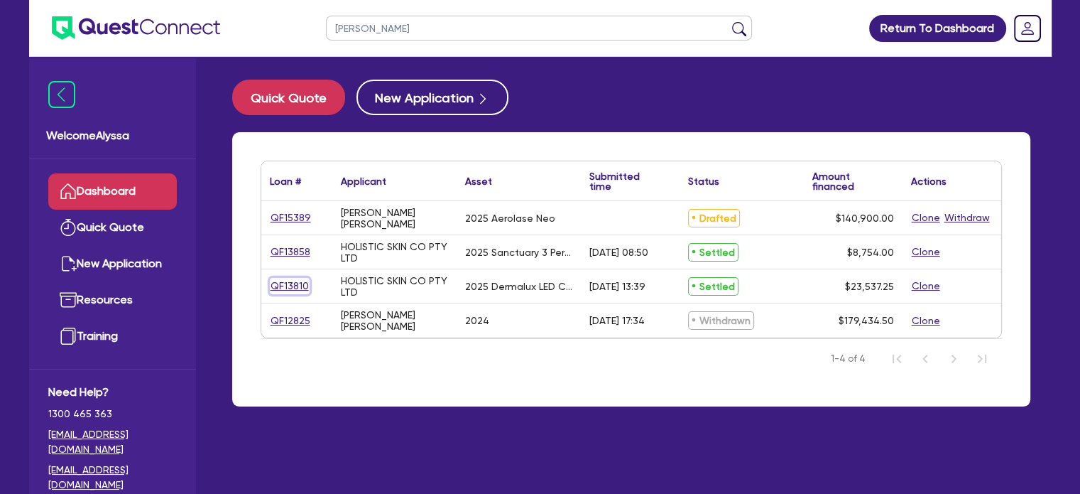
click at [299, 283] on link "QF13810" at bounding box center [290, 286] width 40 height 16
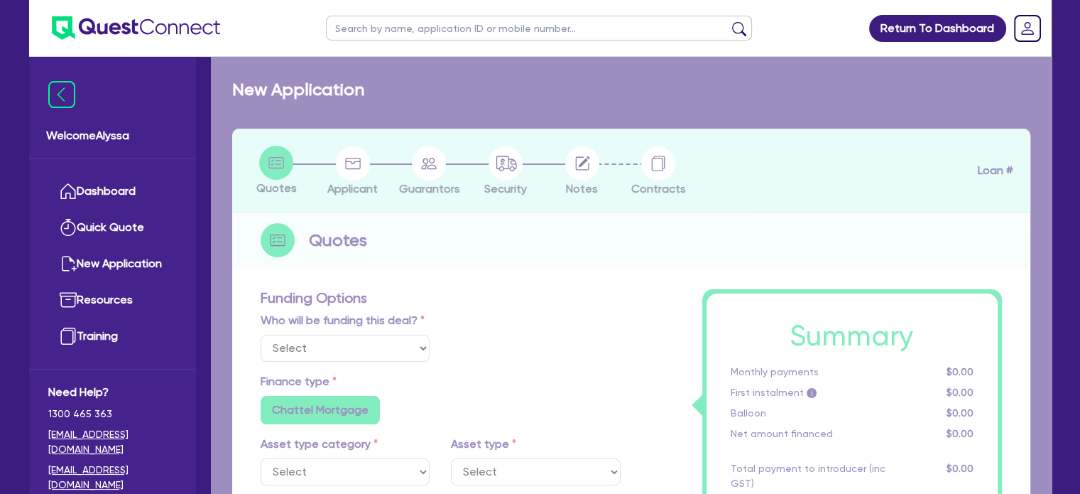
select select "Other"
select select "TERTIARY_ASSETS"
type input "2025"
type input "23,152.25"
type input "6.71"
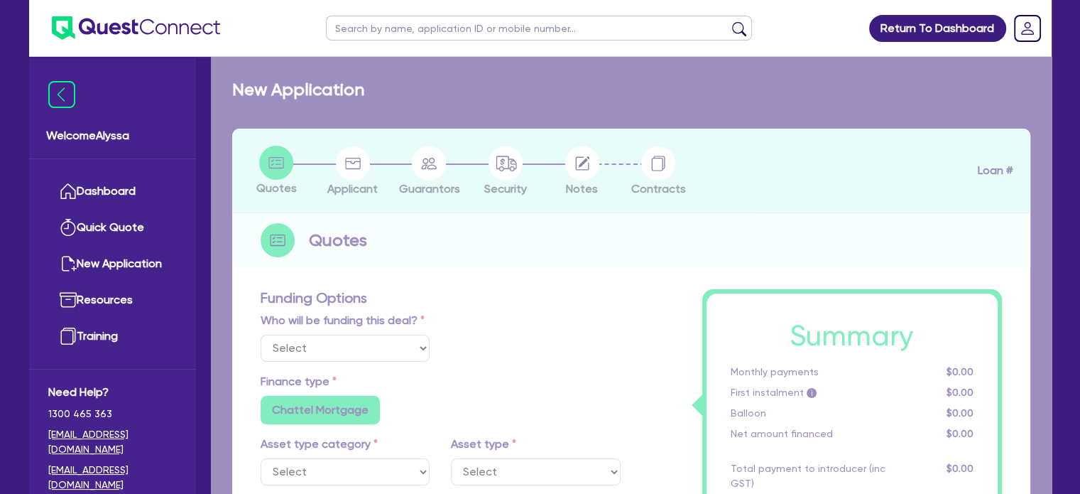
type input "1,578.56"
type input "10.5"
type input "350"
radio input "true"
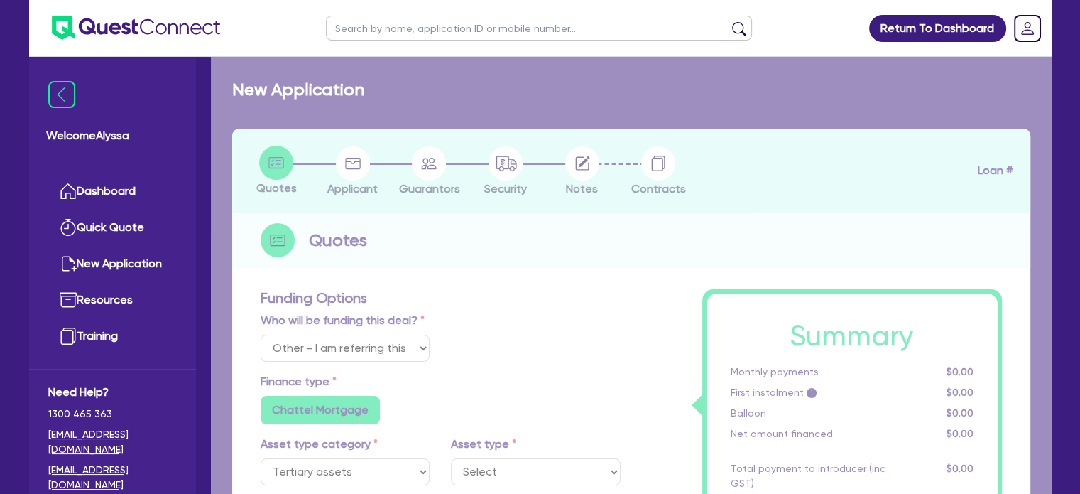
select select "BEAUTY_EQUIPMENT"
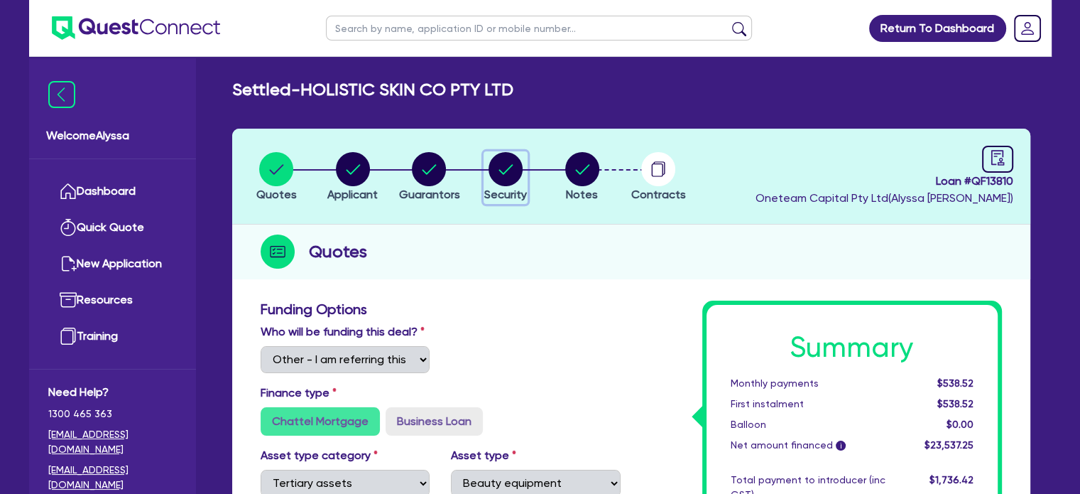
click at [506, 166] on circle "button" at bounding box center [506, 169] width 34 height 34
select select "TERTIARY_ASSETS"
select select "BEAUTY_EQUIPMENT"
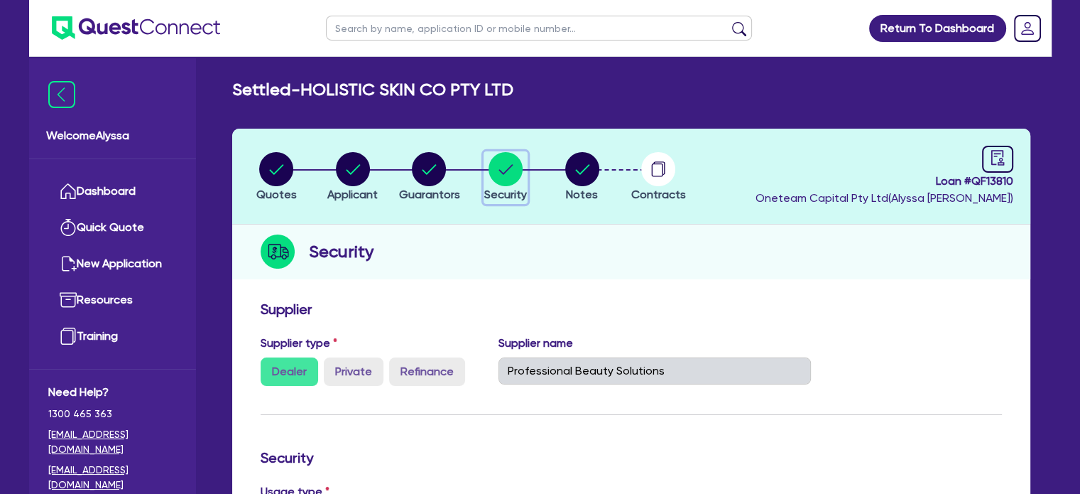
select select "Other"
select select "TERTIARY_ASSETS"
select select "BEAUTY_EQUIPMENT"
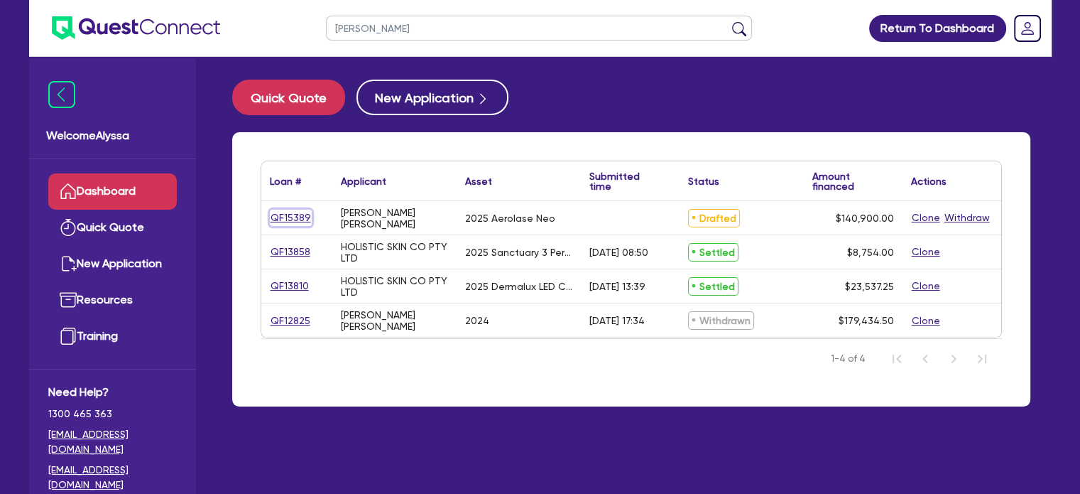
click at [287, 219] on link "QF15389" at bounding box center [291, 218] width 42 height 16
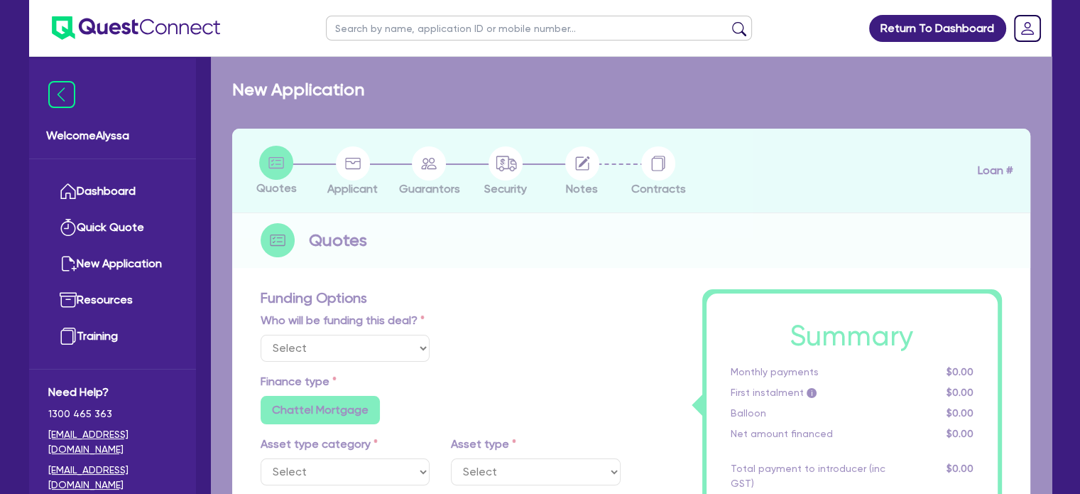
select select "Other"
select select "TERTIARY_ASSETS"
type input "2025"
radio input "true"
type input "207,900"
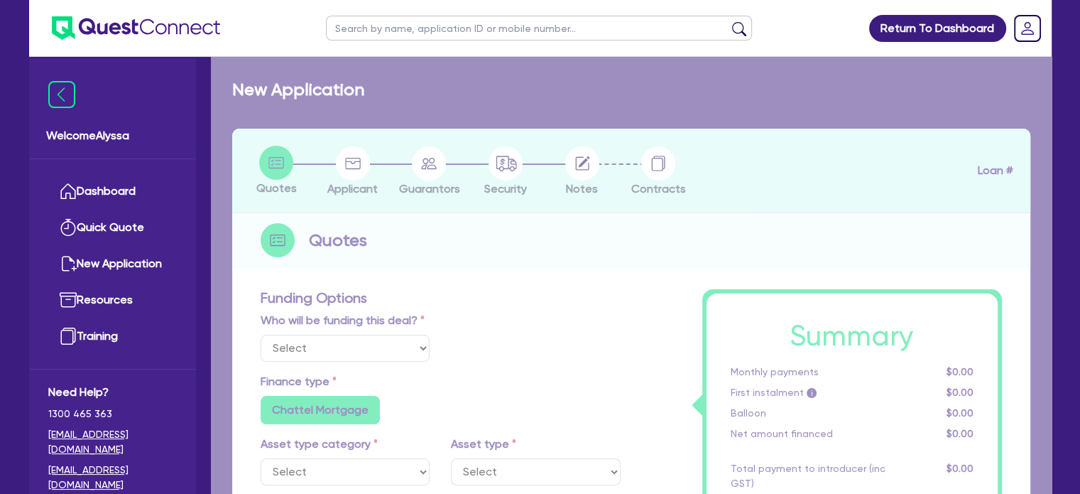
type input "67,000"
type input "4"
type input "5,636"
type input "10"
radio input "false"
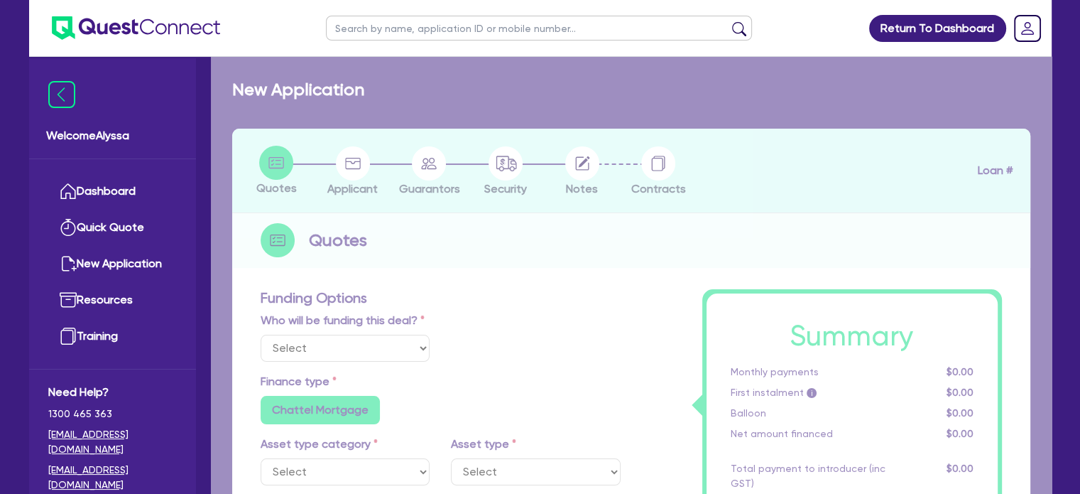
radio input "false"
select select "BEAUTY_EQUIPMENT"
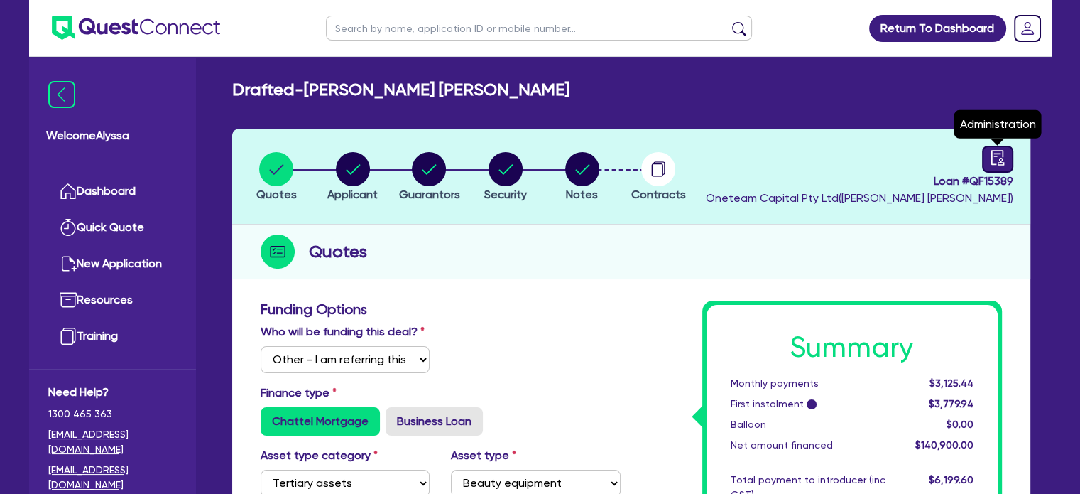
click at [1002, 163] on icon "audit" at bounding box center [998, 158] width 16 height 16
select select "DRAFTED_NEW"
select select "Other"
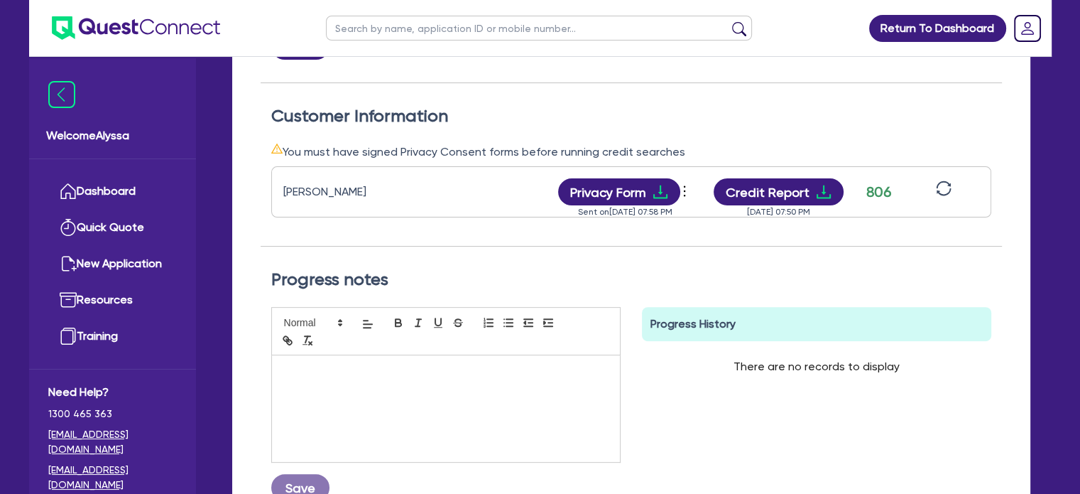
scroll to position [386, 0]
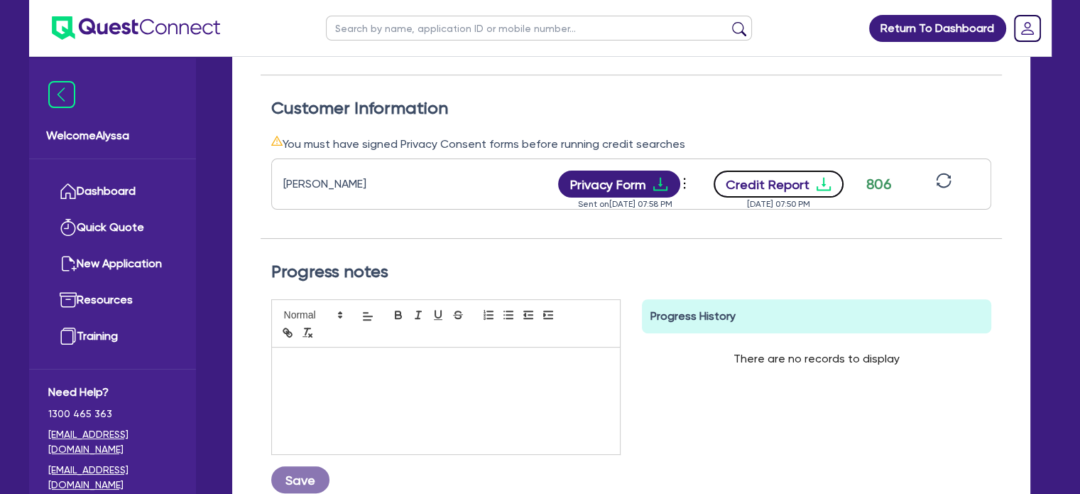
click at [744, 190] on button "Credit Report" at bounding box center [779, 183] width 130 height 27
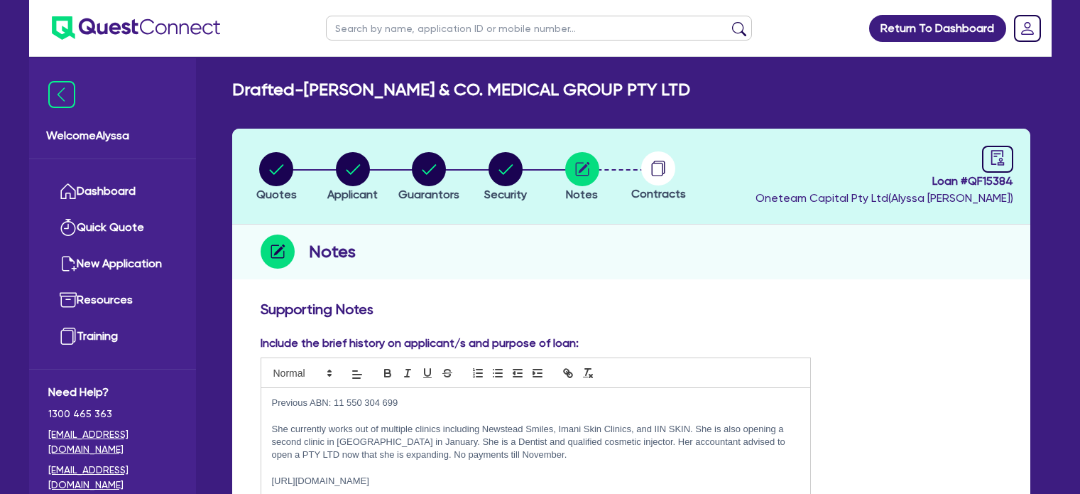
scroll to position [534, 0]
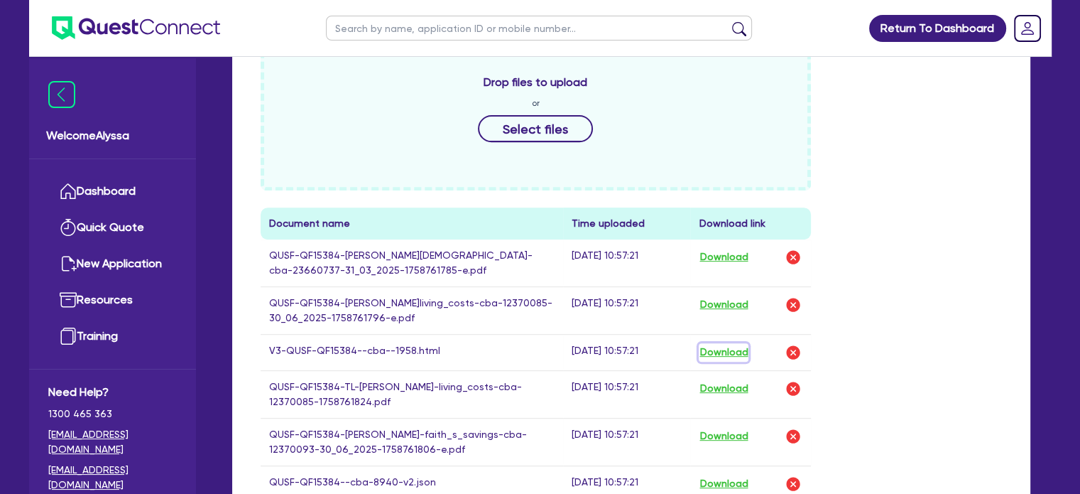
click at [739, 358] on button "Download" at bounding box center [724, 352] width 50 height 18
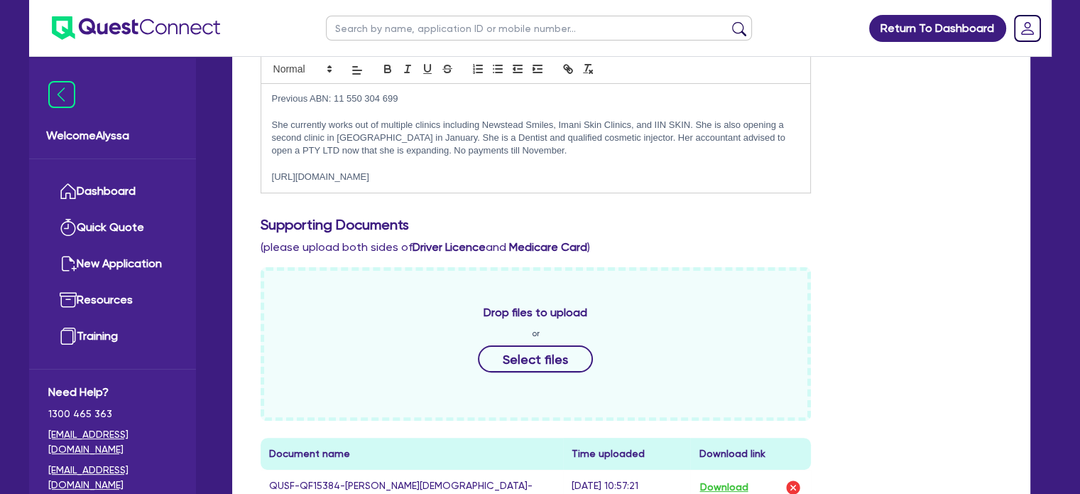
scroll to position [0, 0]
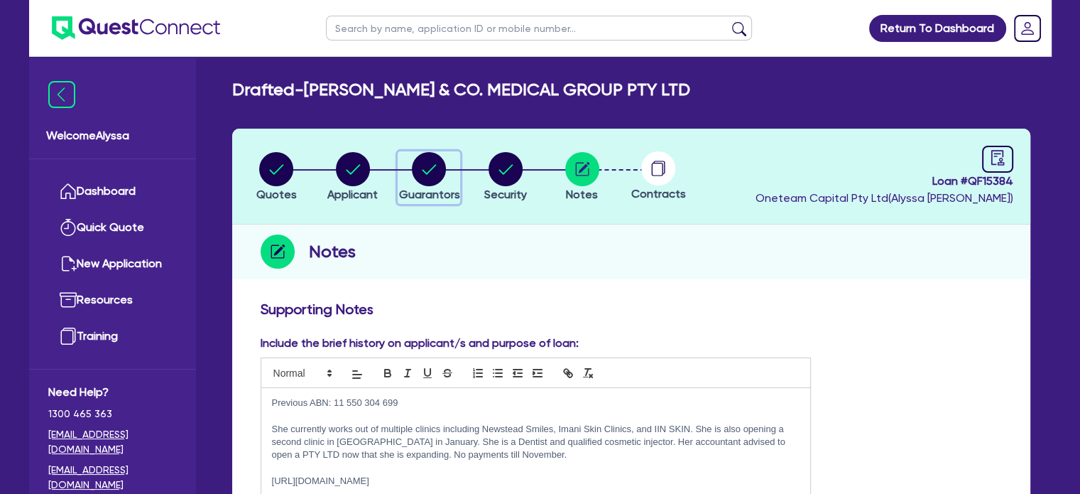
click at [423, 175] on circle "button" at bounding box center [429, 169] width 34 height 34
select select "DR"
select select "QLD"
select select "SINGLE"
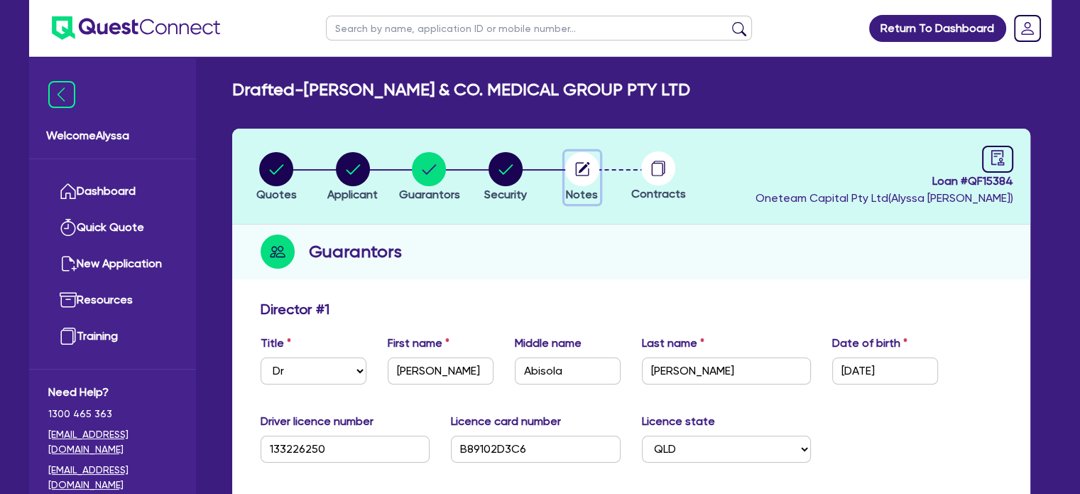
click at [585, 164] on icon "button" at bounding box center [583, 167] width 11 height 11
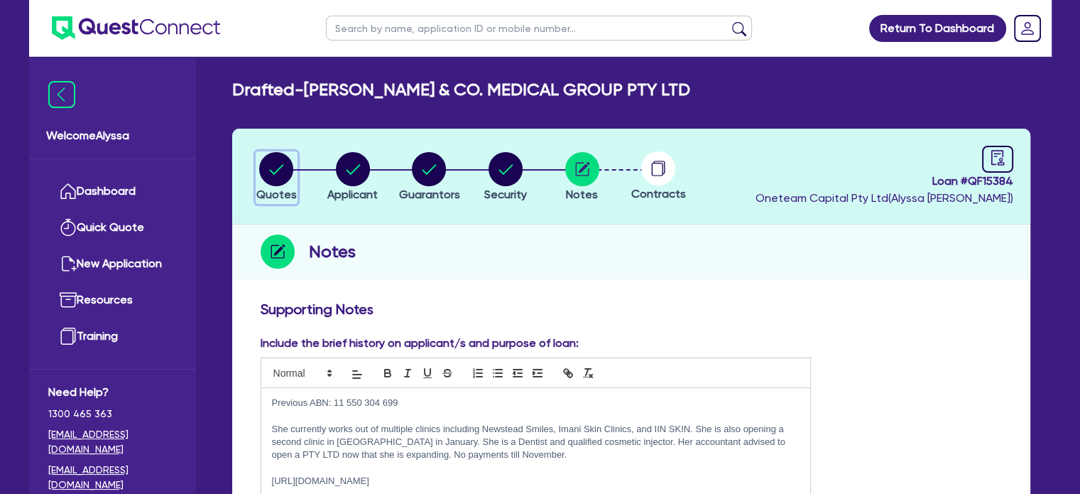
click at [278, 161] on circle "button" at bounding box center [276, 169] width 34 height 34
select select "TERTIARY_ASSETS"
select select "BEAUTY_EQUIPMENT"
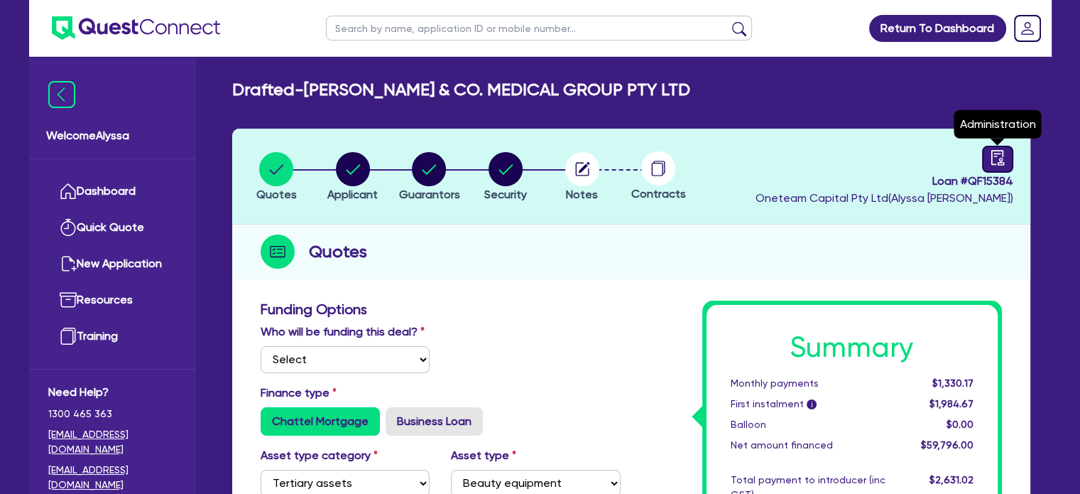
click at [1002, 158] on icon "audit" at bounding box center [998, 158] width 16 height 16
select select "DRAFTED_NEW"
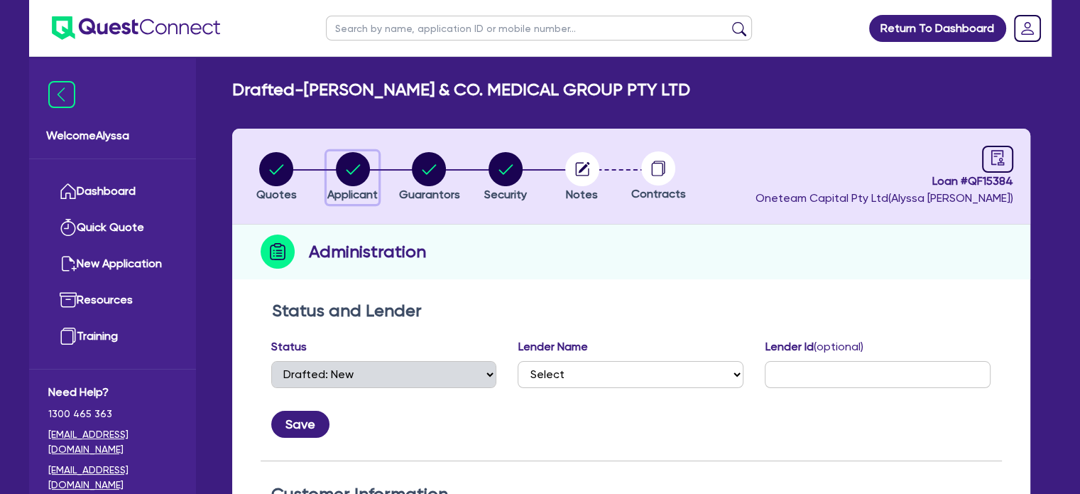
click at [342, 180] on circle "button" at bounding box center [353, 169] width 34 height 34
select select "COMPANY"
select select "HEALTH_BEAUTY"
select select "HAIR_BEAUTY_SALONS"
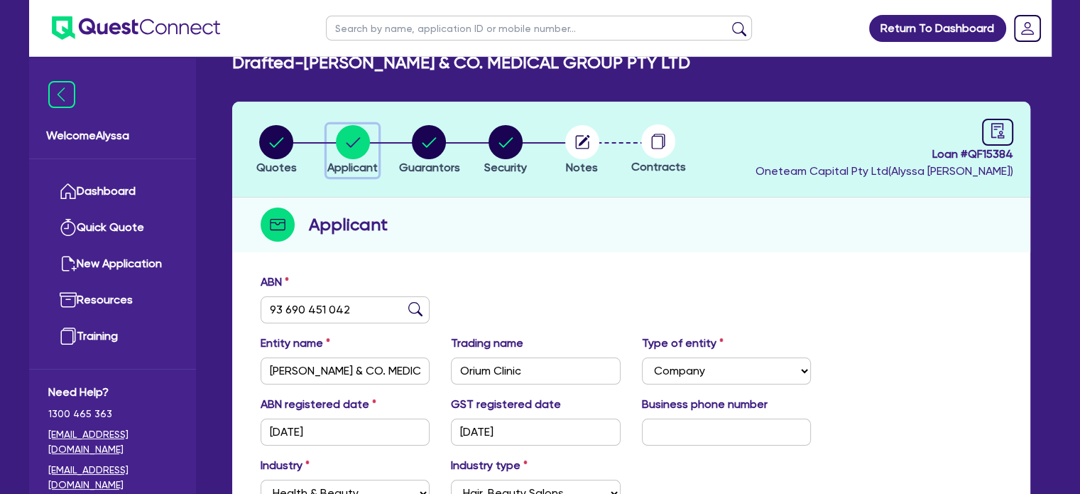
scroll to position [28, 0]
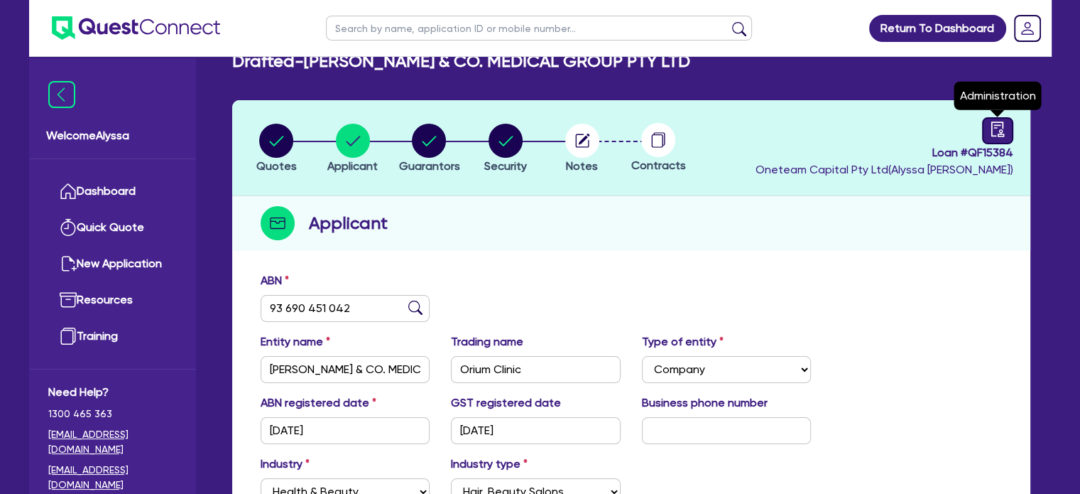
click at [999, 128] on icon "audit" at bounding box center [998, 129] width 16 height 16
select select "DRAFTED_NEW"
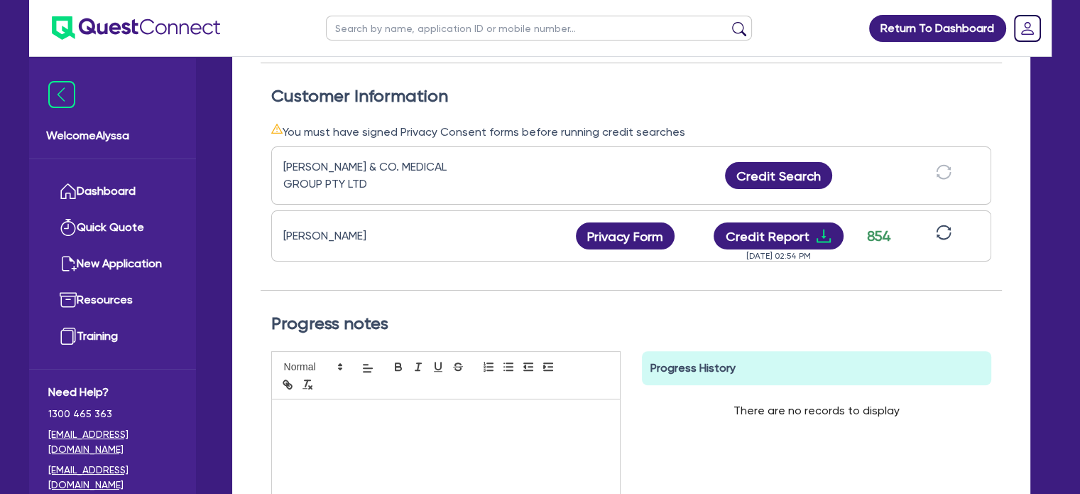
scroll to position [401, 0]
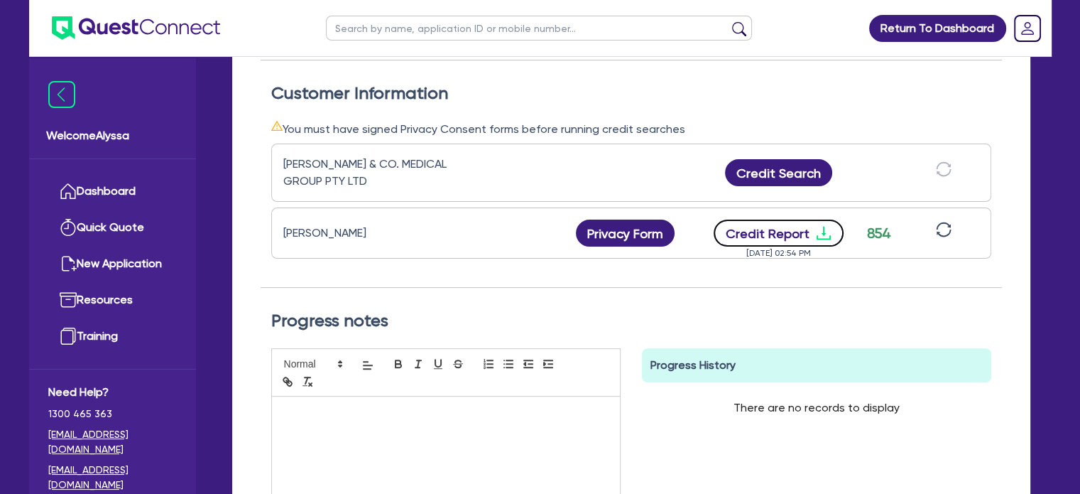
click at [781, 234] on button "Credit Report" at bounding box center [779, 233] width 130 height 27
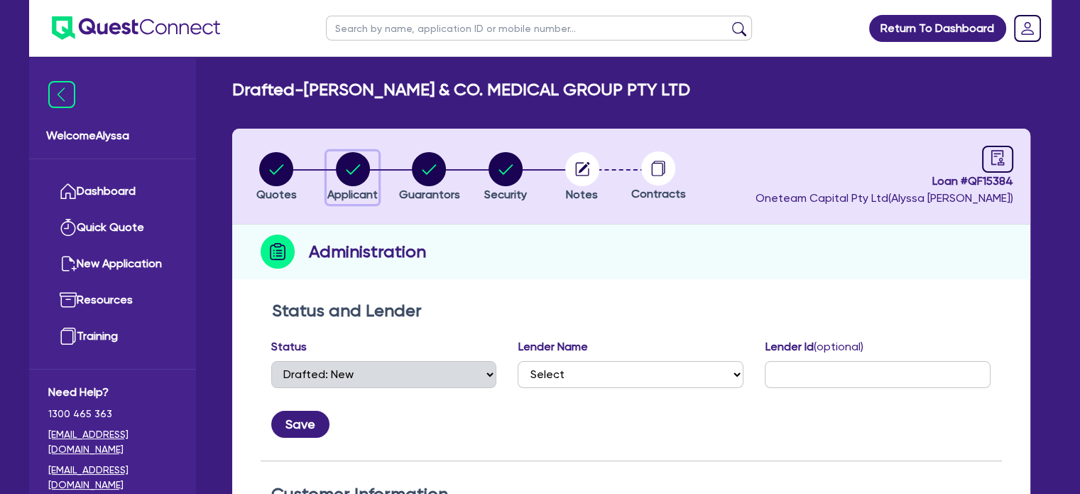
click at [357, 161] on circle "button" at bounding box center [353, 169] width 34 height 34
select select "COMPANY"
select select "HEALTH_BEAUTY"
select select "HAIR_BEAUTY_SALONS"
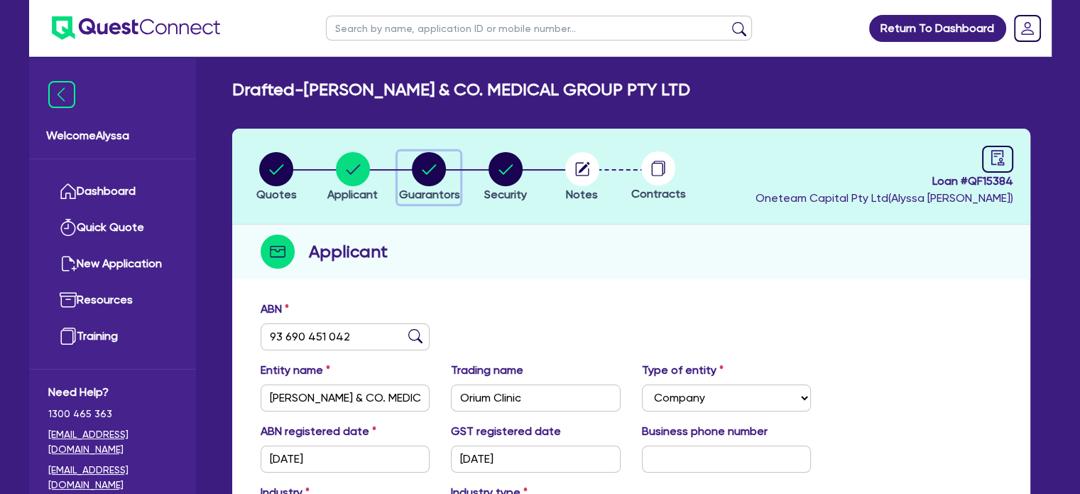
click at [423, 175] on circle "button" at bounding box center [429, 169] width 34 height 34
select select "DR"
select select "QLD"
select select "SINGLE"
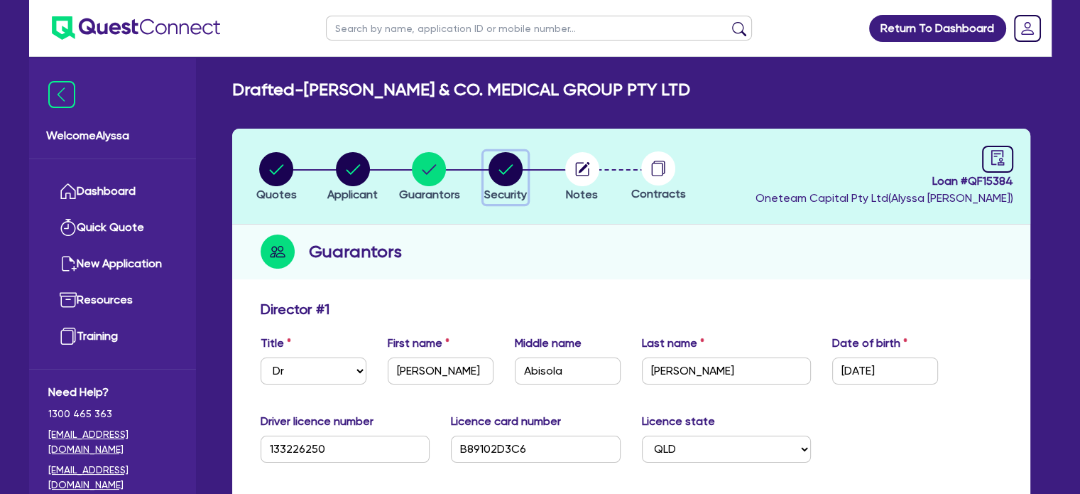
click at [497, 159] on circle "button" at bounding box center [506, 169] width 34 height 34
select select "TERTIARY_ASSETS"
select select "BEAUTY_EQUIPMENT"
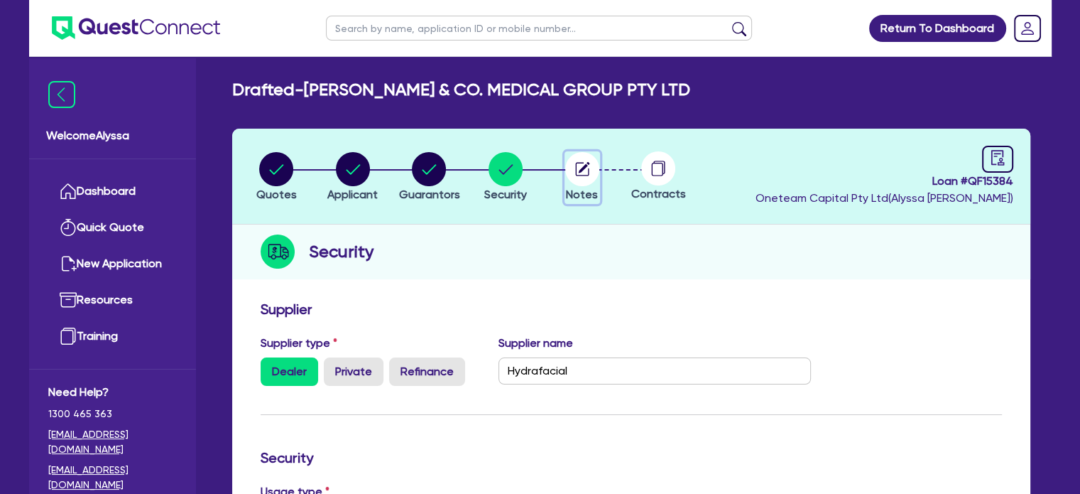
click at [571, 169] on circle "button" at bounding box center [582, 169] width 34 height 34
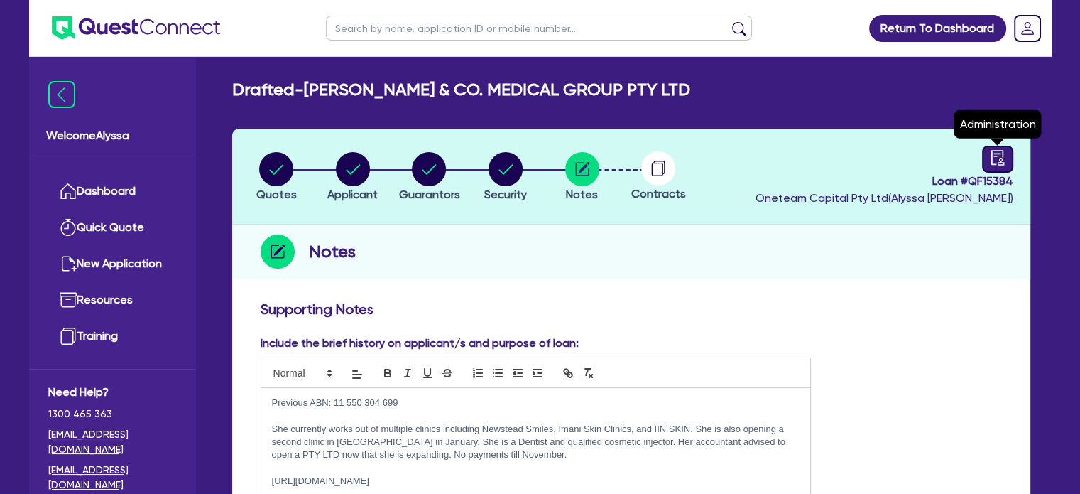
click at [999, 155] on icon "audit" at bounding box center [998, 158] width 16 height 16
select select "DRAFTED_NEW"
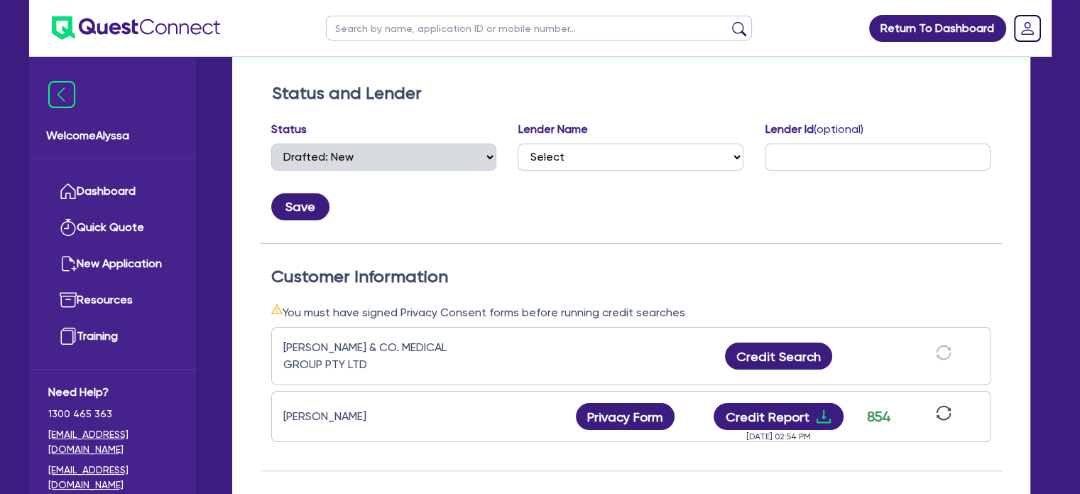
scroll to position [219, 0]
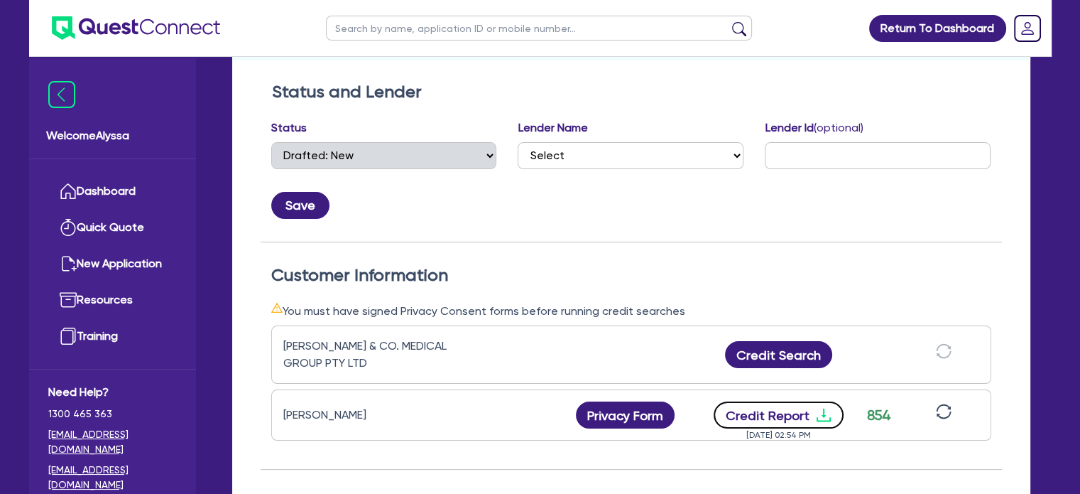
click at [763, 408] on button "Credit Report" at bounding box center [779, 414] width 130 height 27
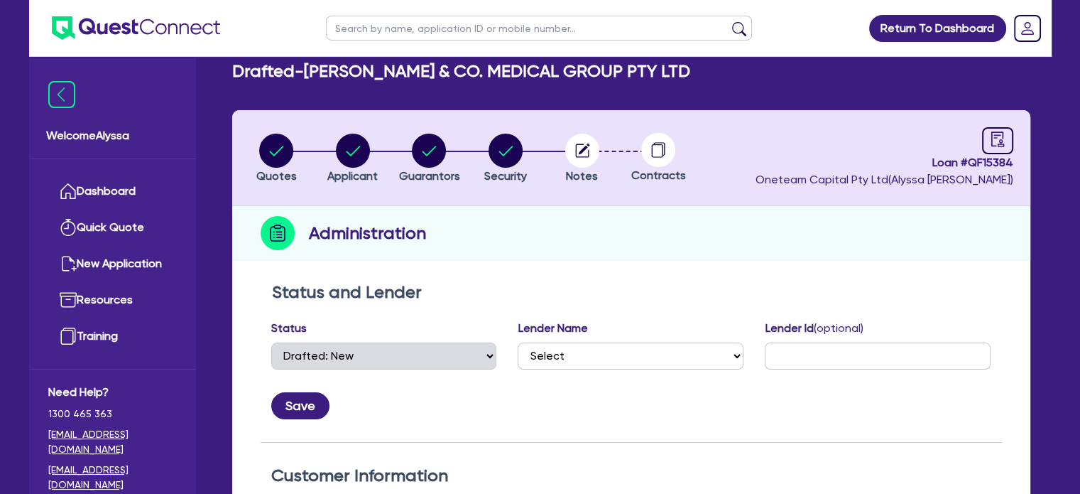
scroll to position [0, 0]
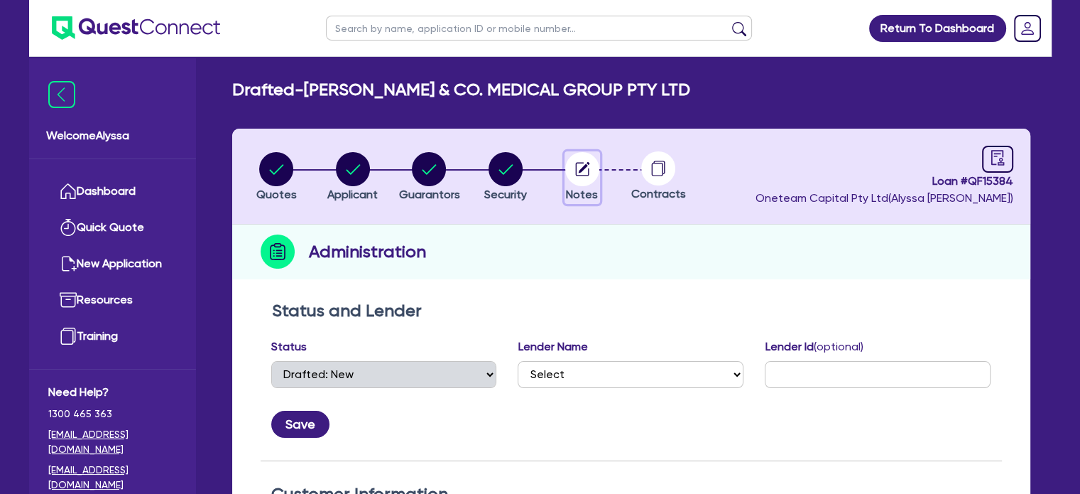
click at [582, 157] on circle "button" at bounding box center [582, 169] width 34 height 34
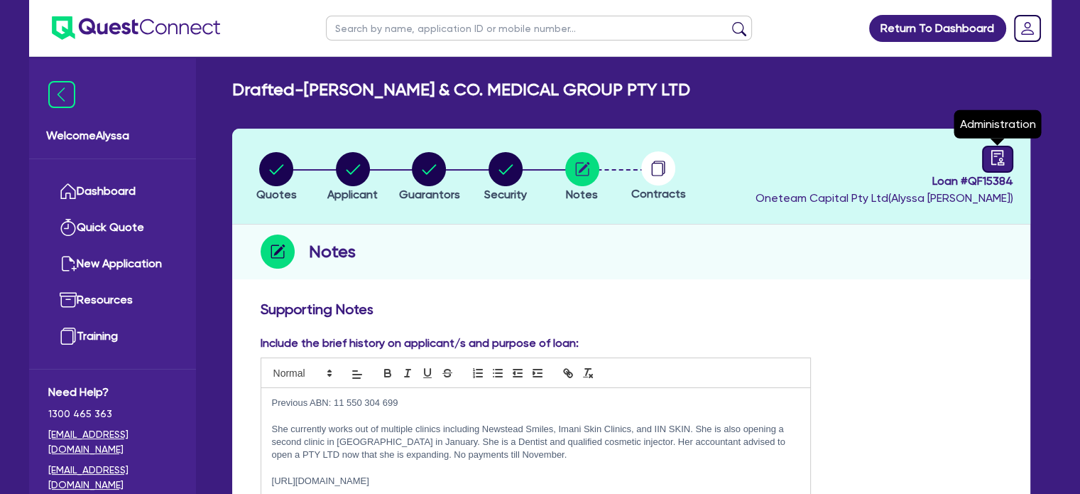
click at [1000, 150] on icon "audit" at bounding box center [997, 157] width 13 height 15
select select "DRAFTED_NEW"
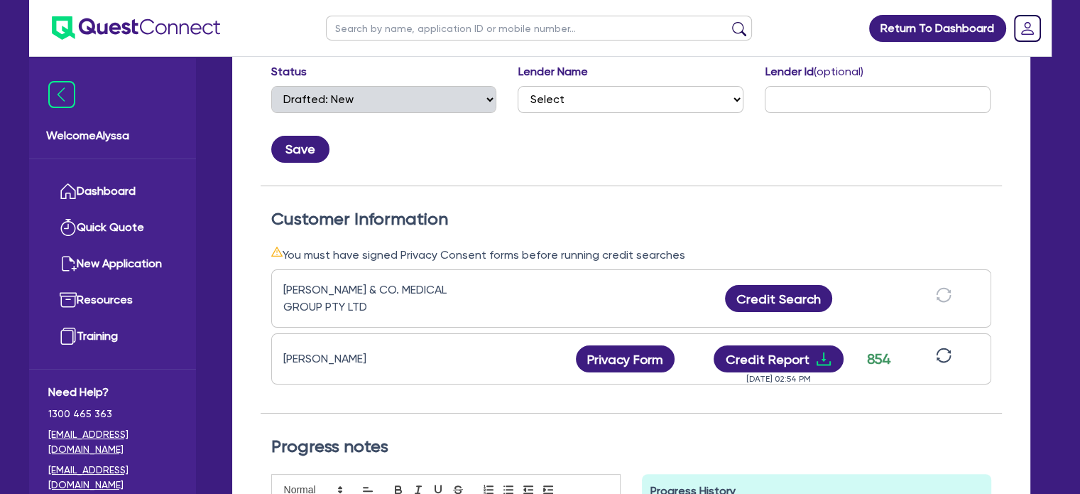
scroll to position [276, 0]
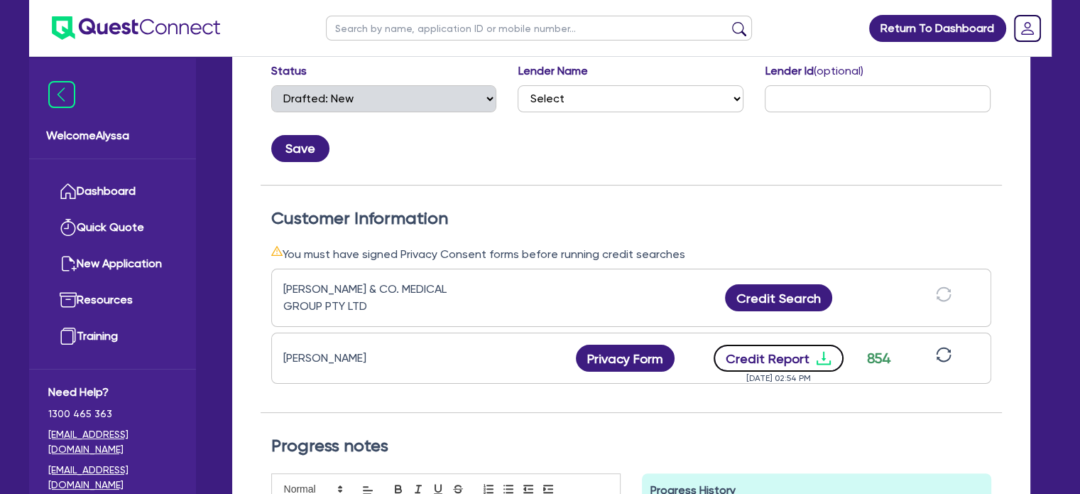
click at [784, 354] on button "Credit Report" at bounding box center [779, 358] width 130 height 27
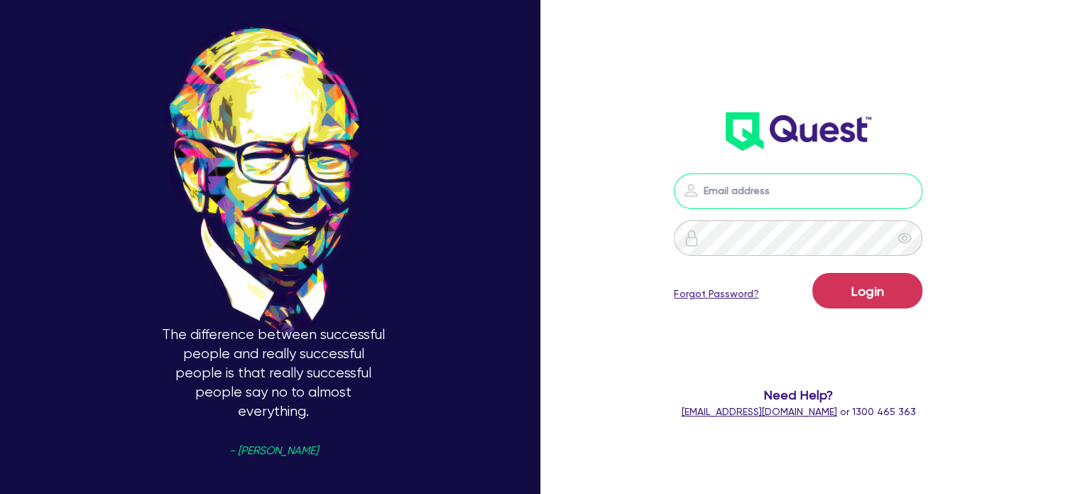
click at [733, 185] on input "email" at bounding box center [798, 191] width 249 height 36
type input "[EMAIL_ADDRESS][PERSON_NAME][DOMAIN_NAME]"
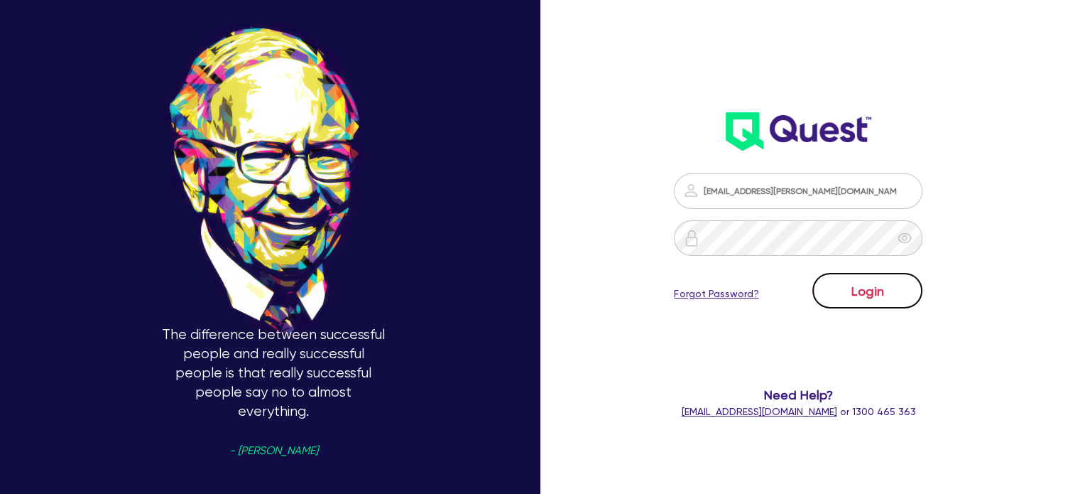
click at [845, 294] on button "Login" at bounding box center [868, 291] width 110 height 36
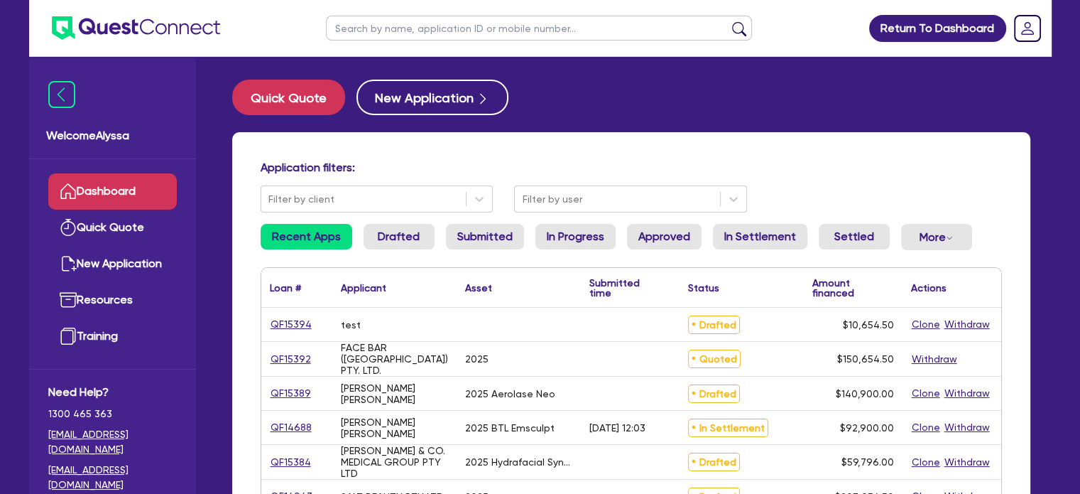
click at [375, 22] on input "text" at bounding box center [539, 28] width 426 height 25
type input "[PERSON_NAME]"
click at [728, 21] on button "submit" at bounding box center [739, 31] width 23 height 20
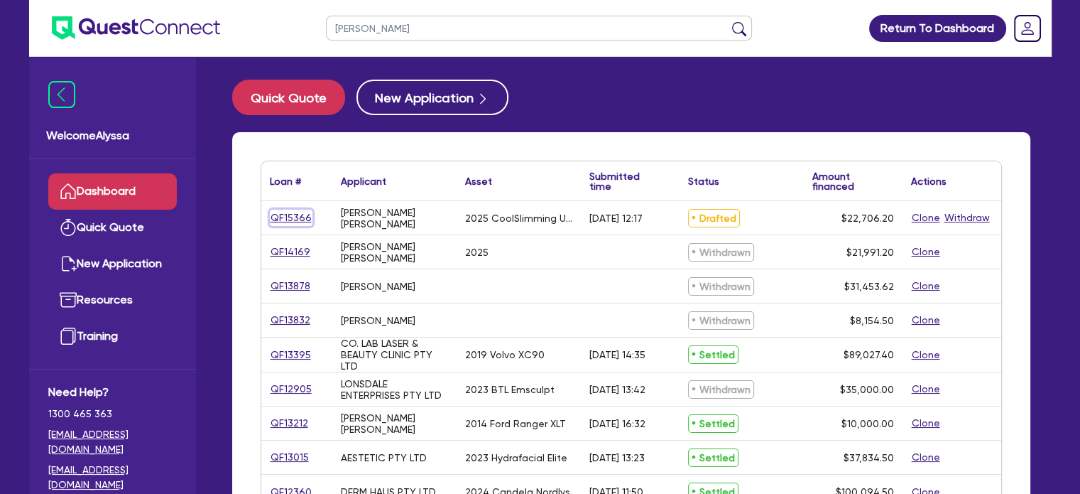
click at [291, 214] on link "QF15366" at bounding box center [291, 218] width 43 height 16
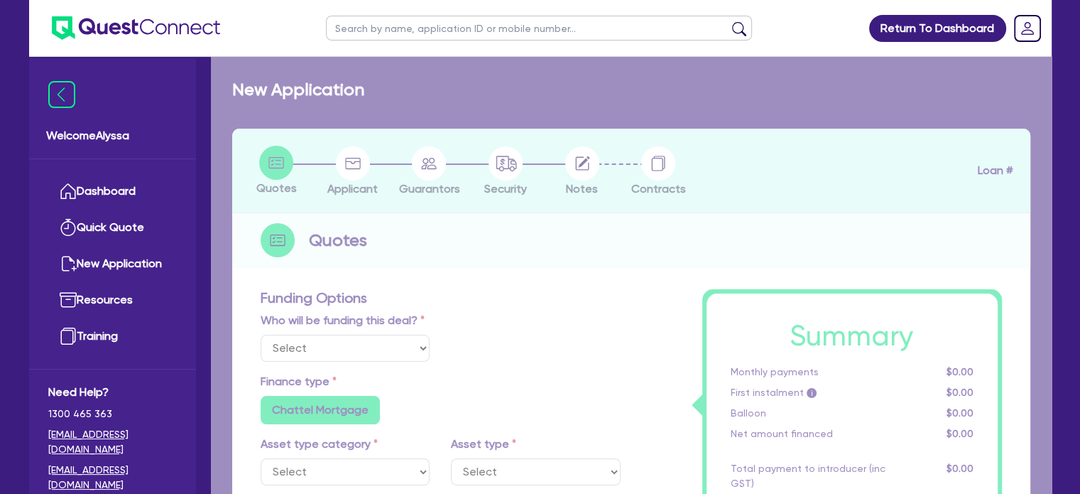
select select "Other"
select select "TERTIARY_ASSETS"
type input "2025"
type input "27,489"
type input "5,497.8"
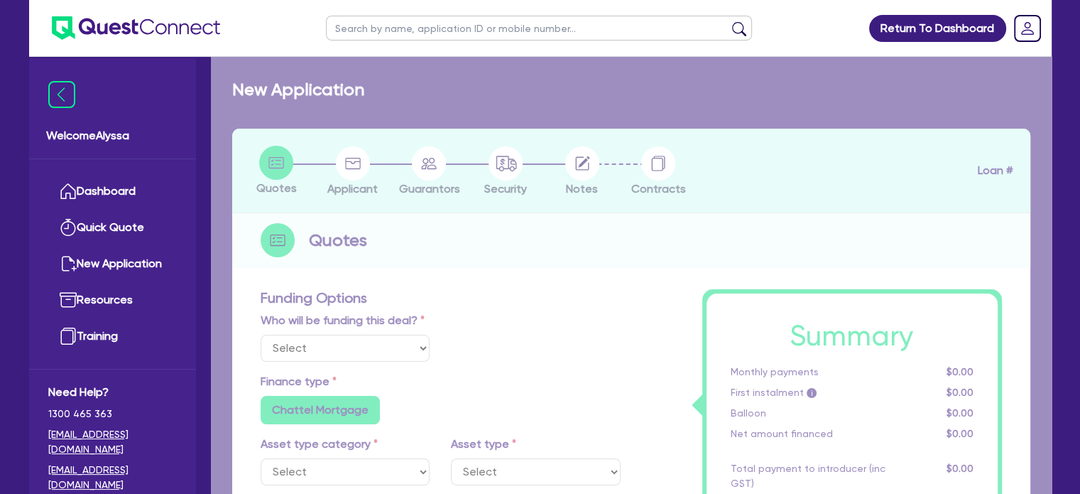
type input "4"
type input "908.25"
type input "10.45"
radio input "false"
type input "50"
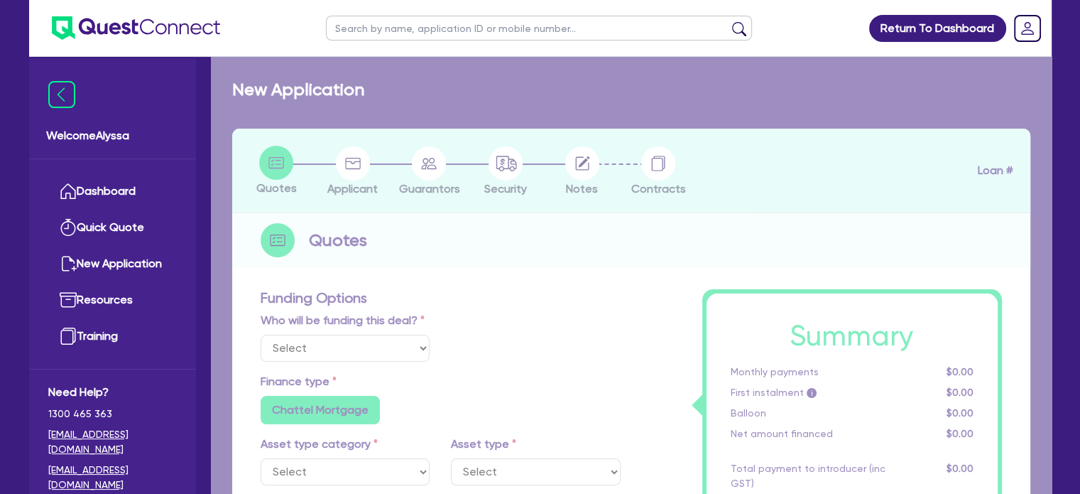
type input "600"
radio input "true"
select select "BEAUTY_EQUIPMENT"
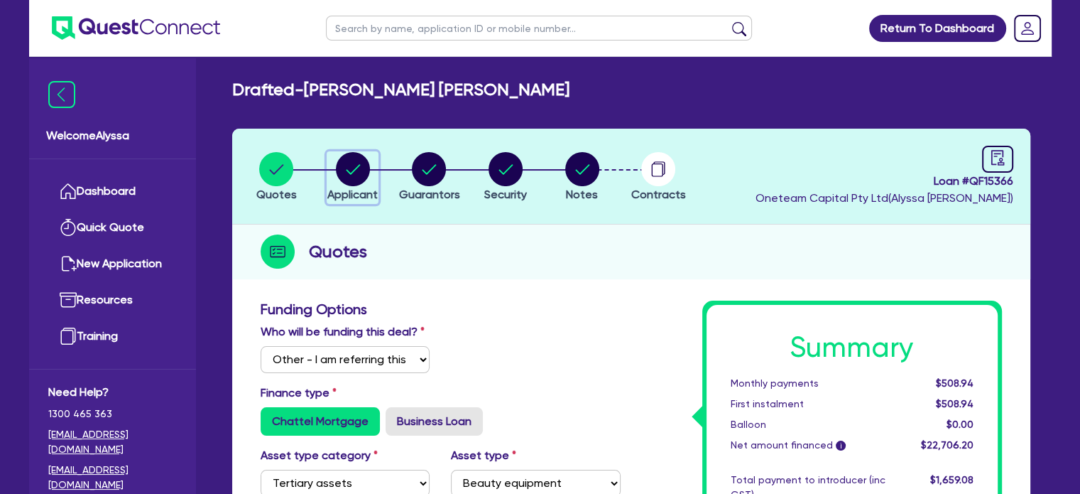
click at [350, 181] on circle "button" at bounding box center [353, 169] width 34 height 34
select select "SOLE_TRADER"
select select "HEALTH_BEAUTY"
select select "HAIR_BEAUTY_SALONS"
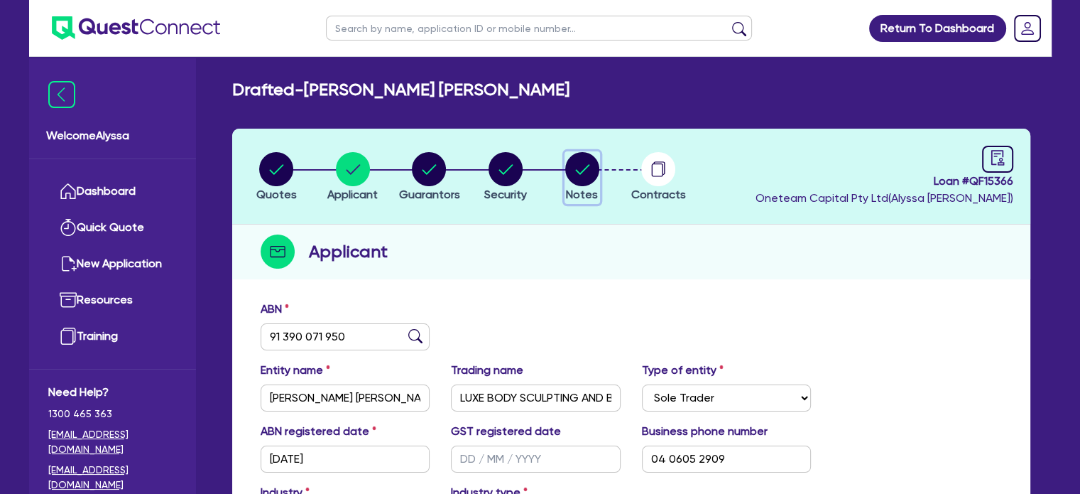
click at [589, 167] on circle "button" at bounding box center [582, 169] width 34 height 34
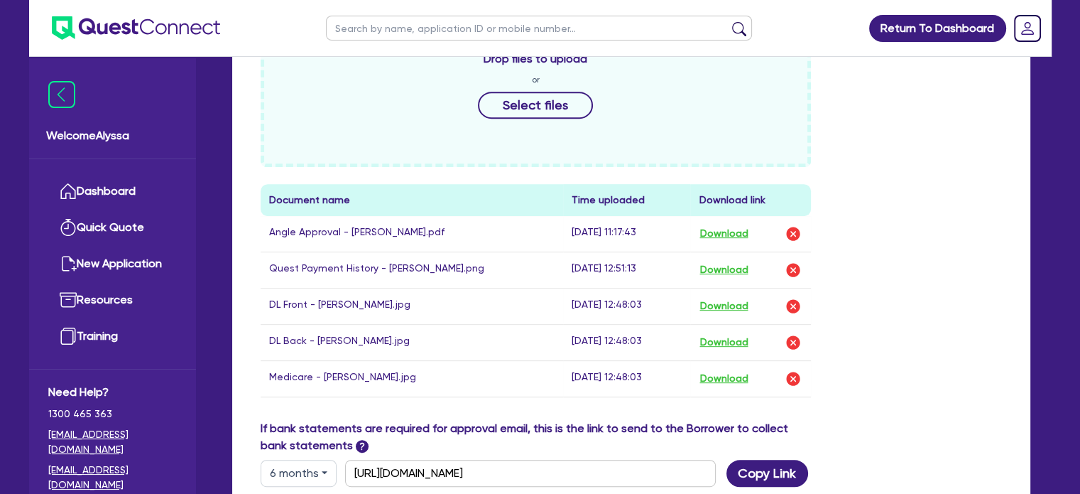
scroll to position [585, 0]
click at [737, 340] on button "Download" at bounding box center [724, 341] width 50 height 18
click at [599, 23] on input "text" at bounding box center [539, 28] width 426 height 25
type input "[PERSON_NAME]"
click button "submit" at bounding box center [739, 31] width 23 height 20
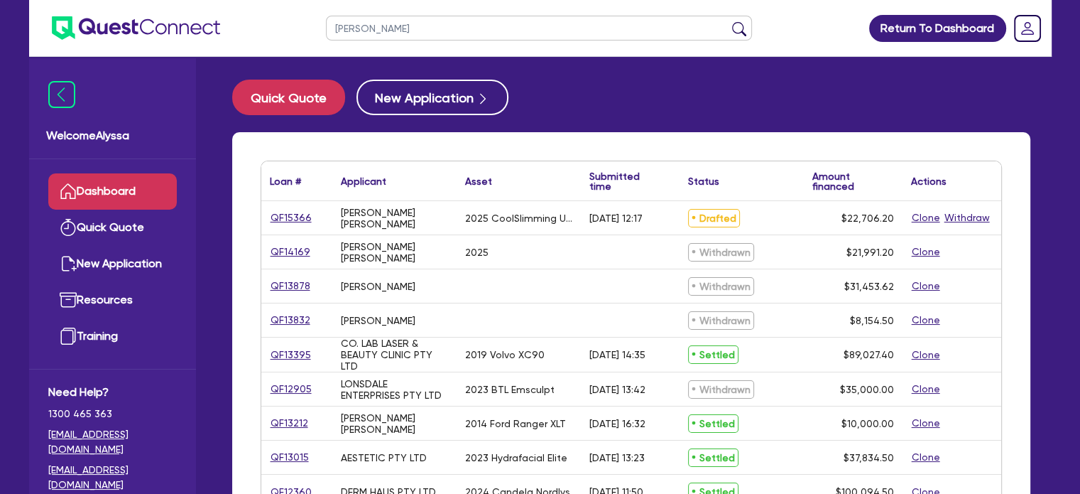
scroll to position [54, 0]
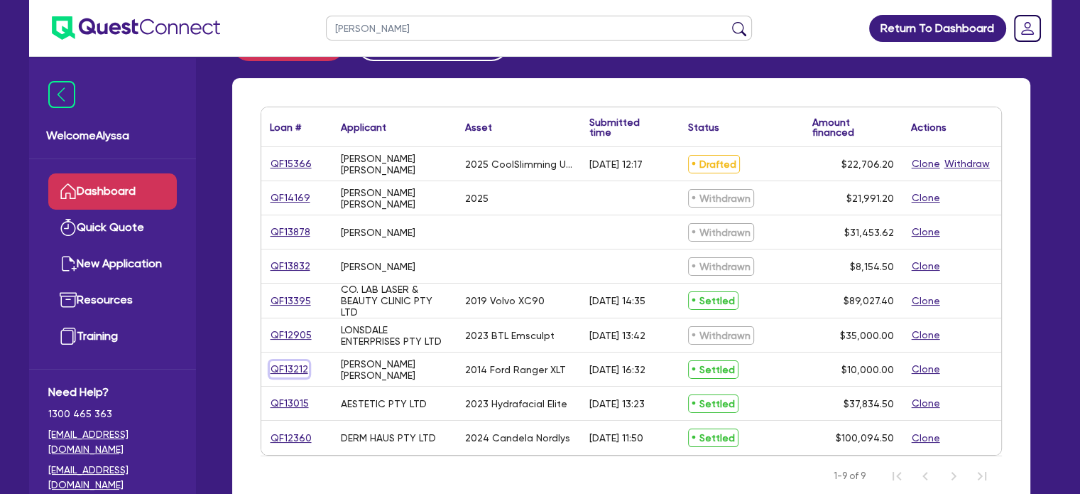
click at [284, 372] on link "QF13212" at bounding box center [289, 369] width 39 height 16
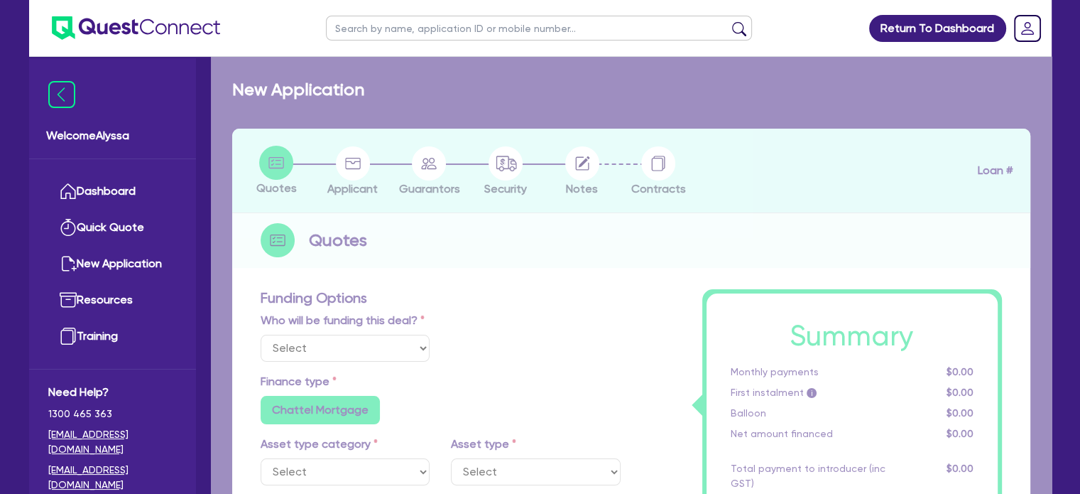
select select "Quest Finance - Own Book"
select select "CARS_AND_LIGHT_TRUCKS"
type input "2014"
radio input "false"
radio input "true"
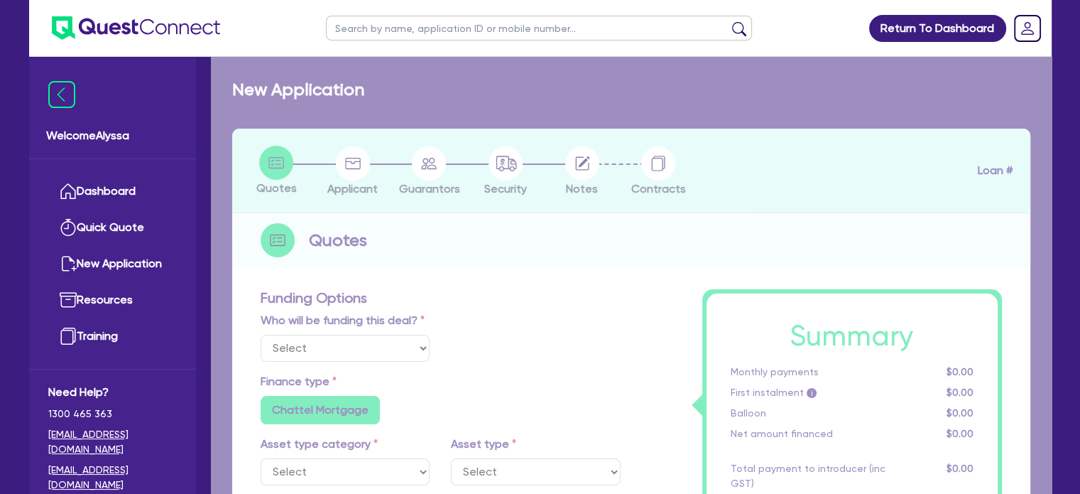
type input "13,000"
type input "3,000"
type input "15"
type input "1,500"
radio input "true"
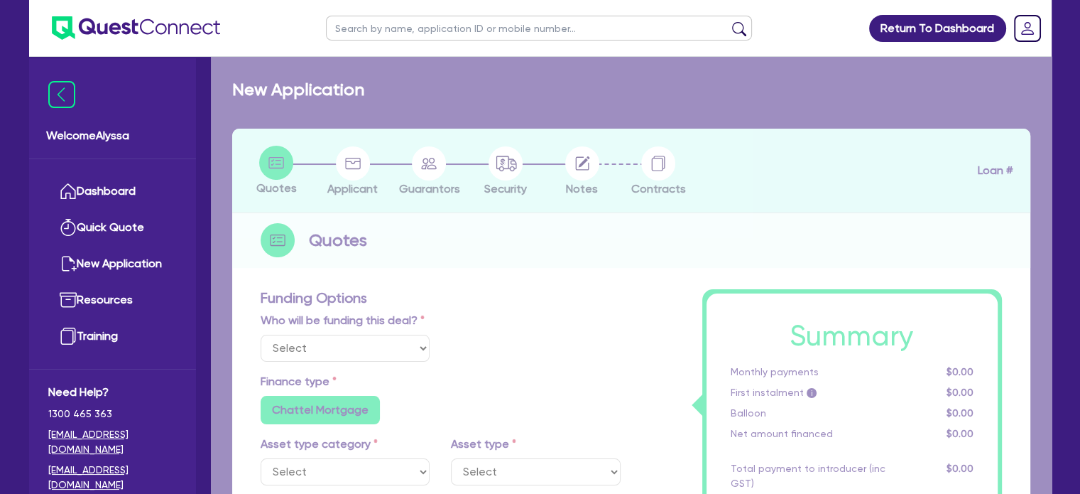
type input "17.95"
radio input "false"
select select "PASSENGER_VEHICLES"
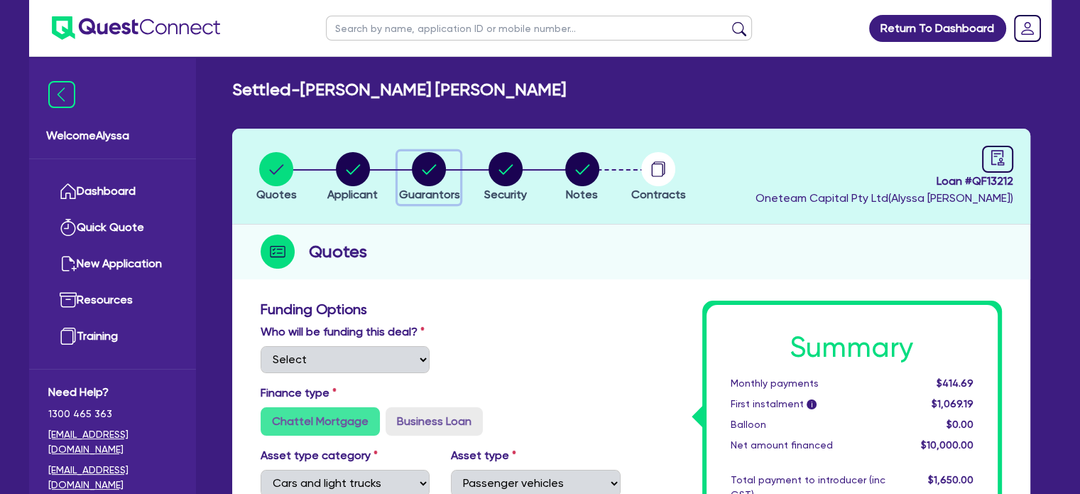
click at [434, 177] on circle "button" at bounding box center [429, 169] width 34 height 34
select select "MISS"
select select "QLD"
select select "MARRIED"
select select "VEHICLE"
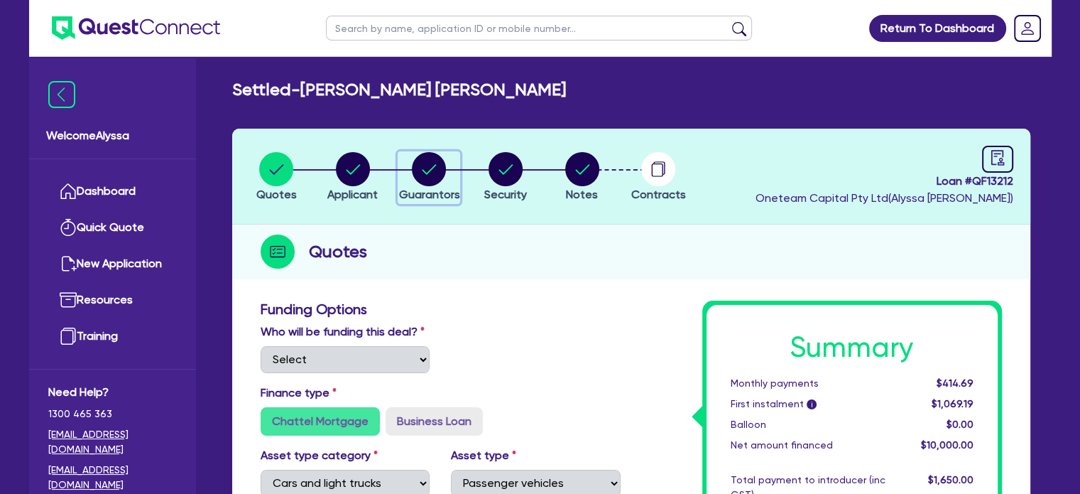
select select "VEHICLE"
select select "CASH"
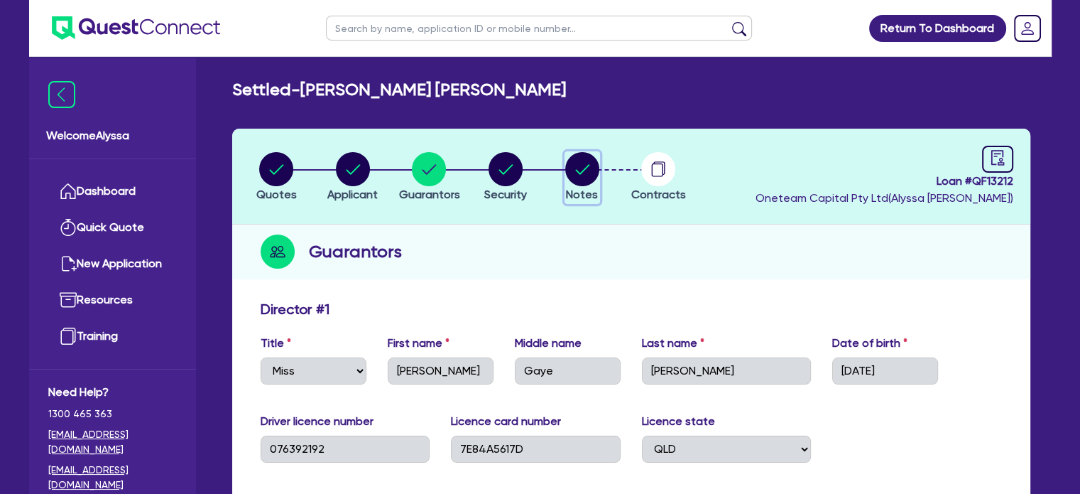
click at [598, 167] on circle "button" at bounding box center [582, 169] width 34 height 34
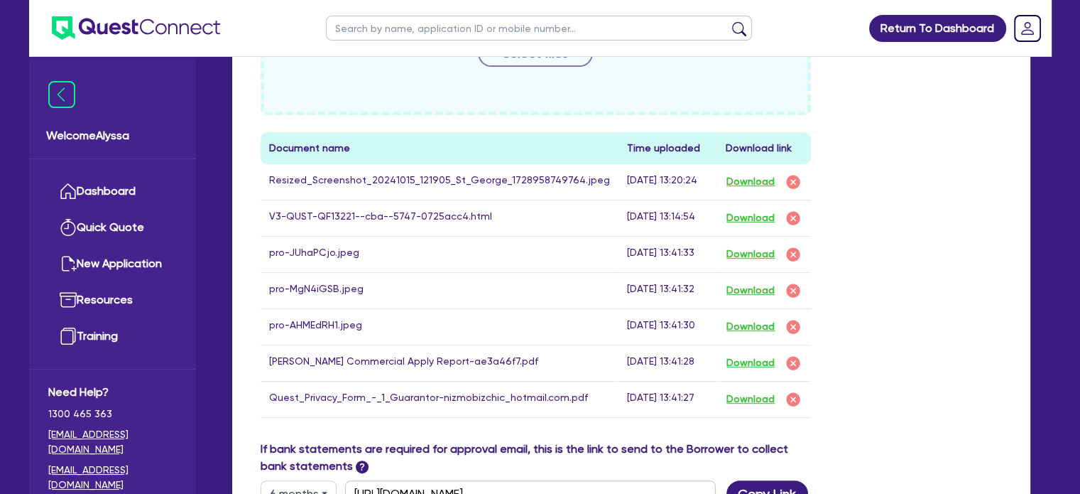
scroll to position [607, 0]
click at [741, 255] on button "Download" at bounding box center [751, 255] width 50 height 18
click at [737, 288] on button "Download" at bounding box center [751, 291] width 50 height 18
click at [432, 36] on input "text" at bounding box center [539, 28] width 426 height 25
type input "[PERSON_NAME]"
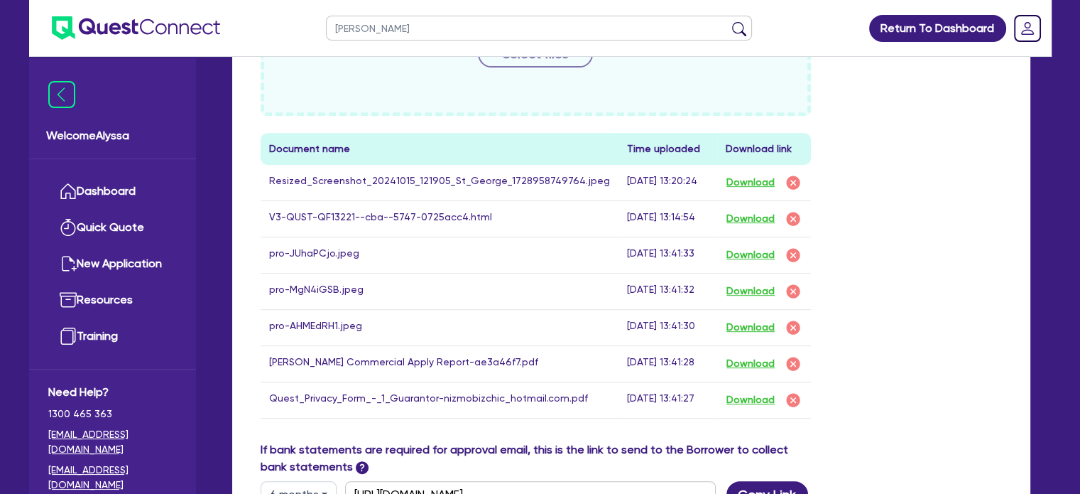
click button "submit" at bounding box center [739, 31] width 23 height 20
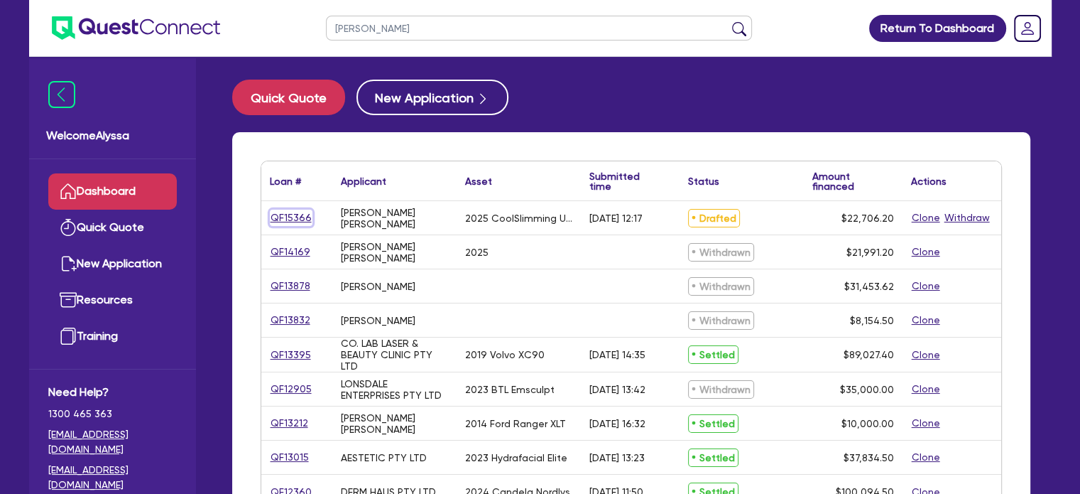
click at [301, 219] on link "QF15366" at bounding box center [291, 218] width 43 height 16
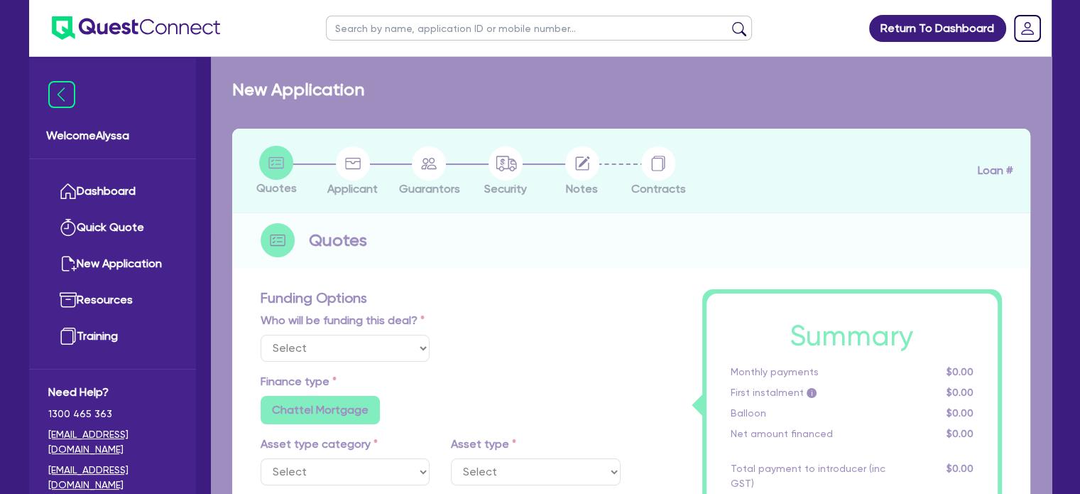
select select "Other"
select select "TERTIARY_ASSETS"
type input "2025"
type input "27,489"
type input "5,497.8"
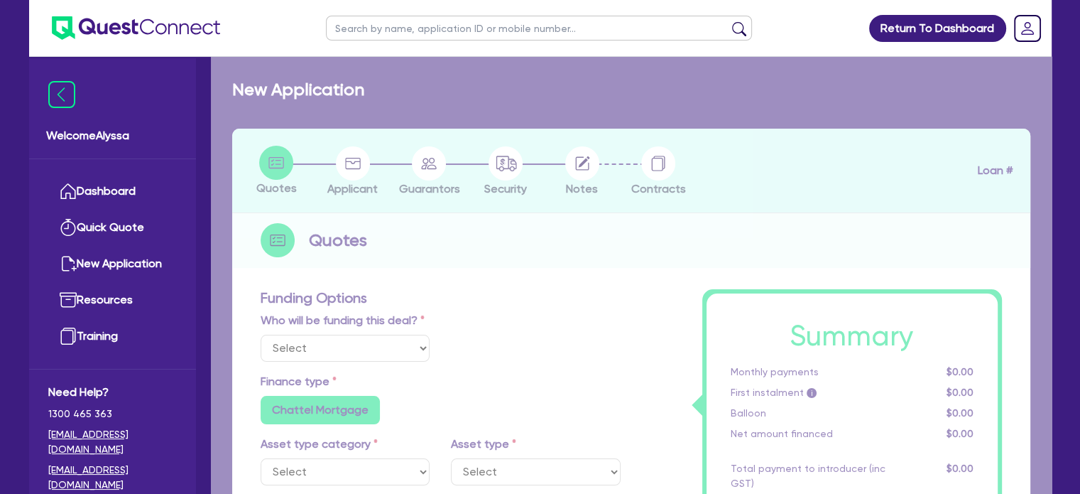
type input "4"
type input "908.25"
type input "10.45"
radio input "false"
type input "50"
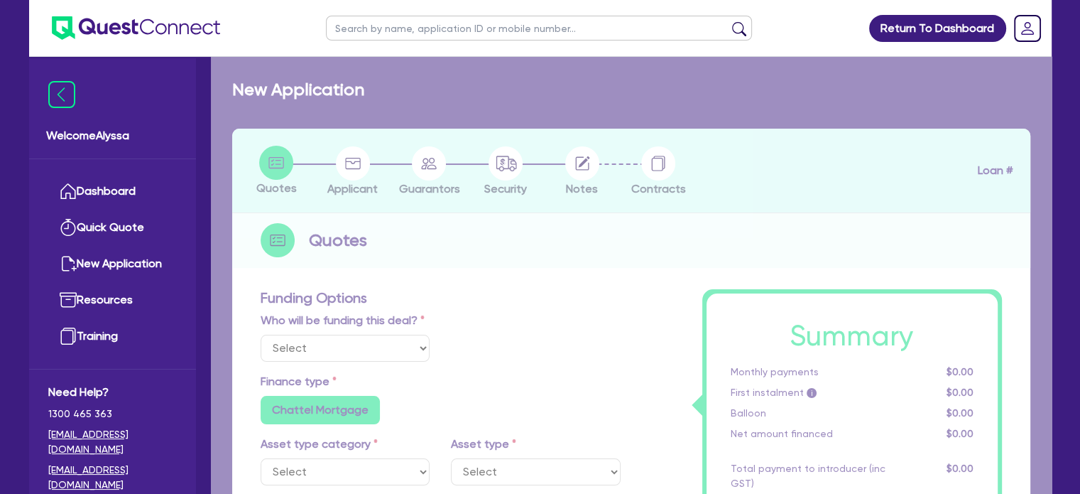
type input "600"
radio input "true"
select select "BEAUTY_EQUIPMENT"
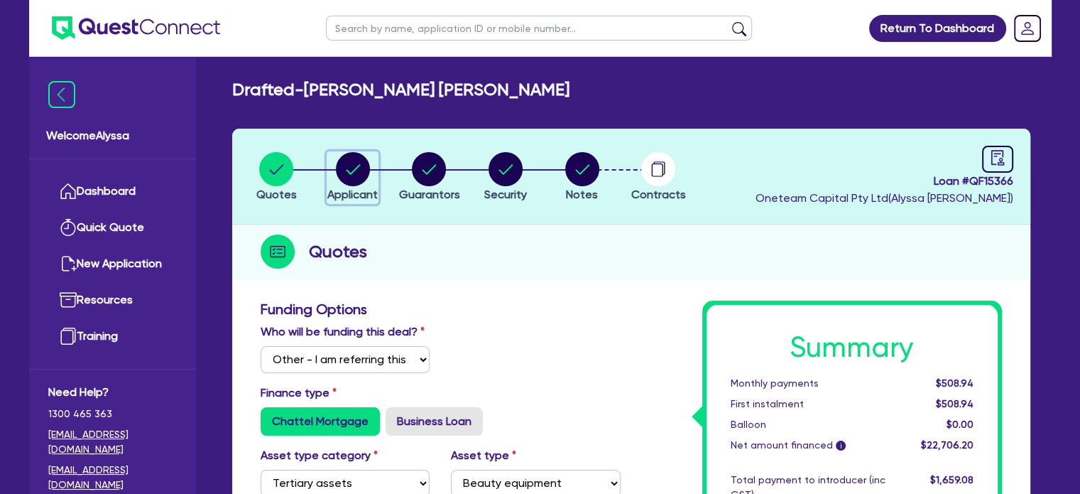
click at [364, 171] on circle "button" at bounding box center [353, 169] width 34 height 34
select select "SOLE_TRADER"
select select "HEALTH_BEAUTY"
select select "HAIR_BEAUTY_SALONS"
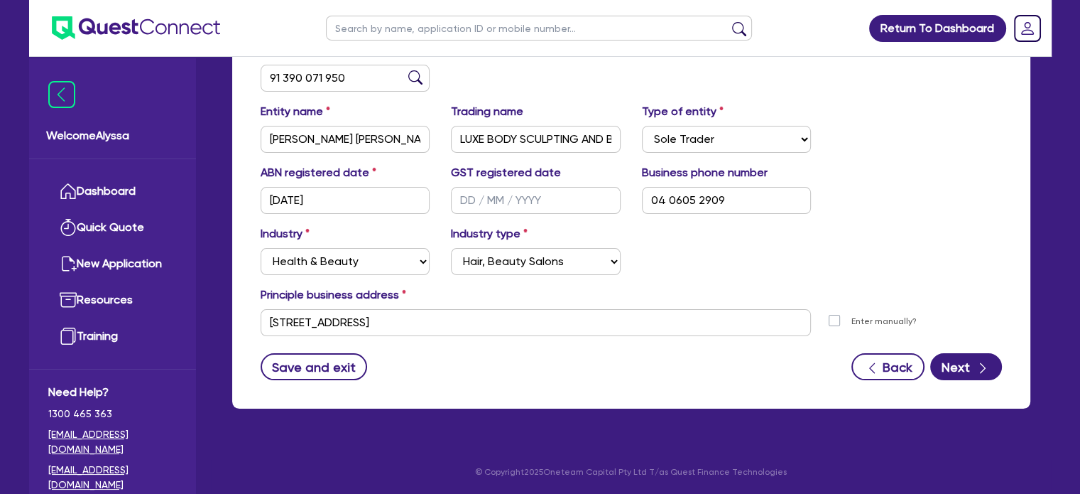
scroll to position [258, 0]
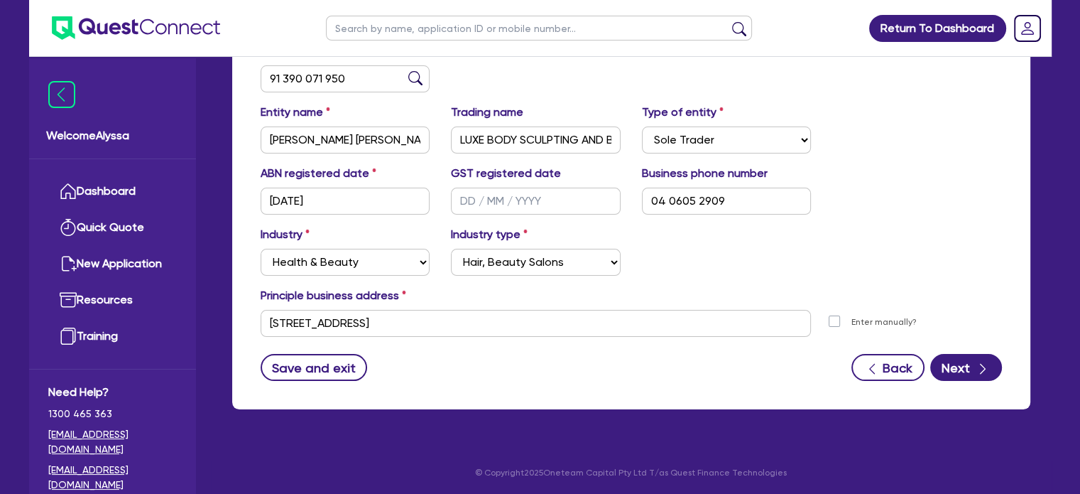
click at [909, 99] on div "ABN 91 390 071 950" at bounding box center [631, 73] width 763 height 61
drag, startPoint x: 462, startPoint y: 328, endPoint x: 261, endPoint y: 303, distance: 202.6
click at [261, 303] on div "Principle business address [STREET_ADDRESS] [STREET_ADDRESS] Postal code 4505 E…" at bounding box center [631, 312] width 763 height 50
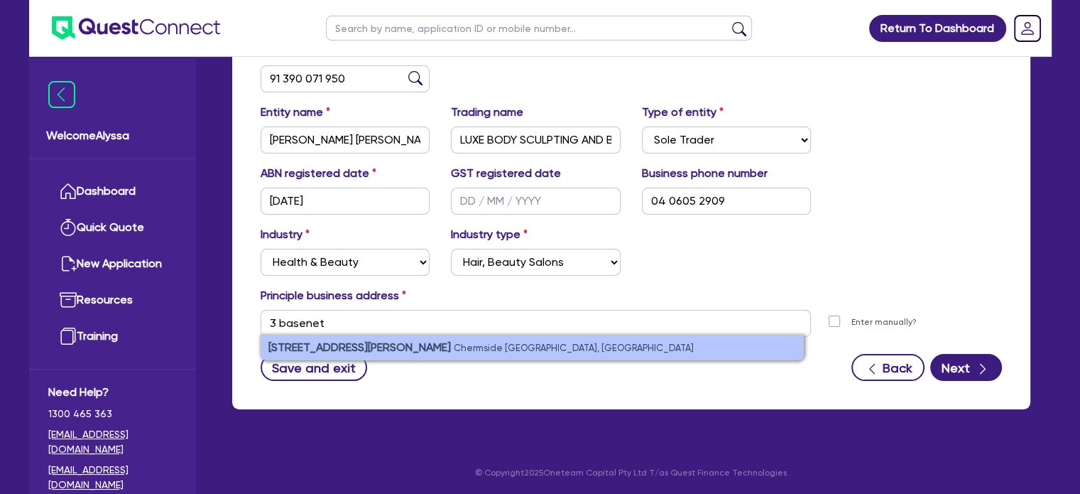
click at [332, 345] on strong "[STREET_ADDRESS][PERSON_NAME]" at bounding box center [360, 346] width 183 height 13
type input "[STREET_ADDRESS][PERSON_NAME]"
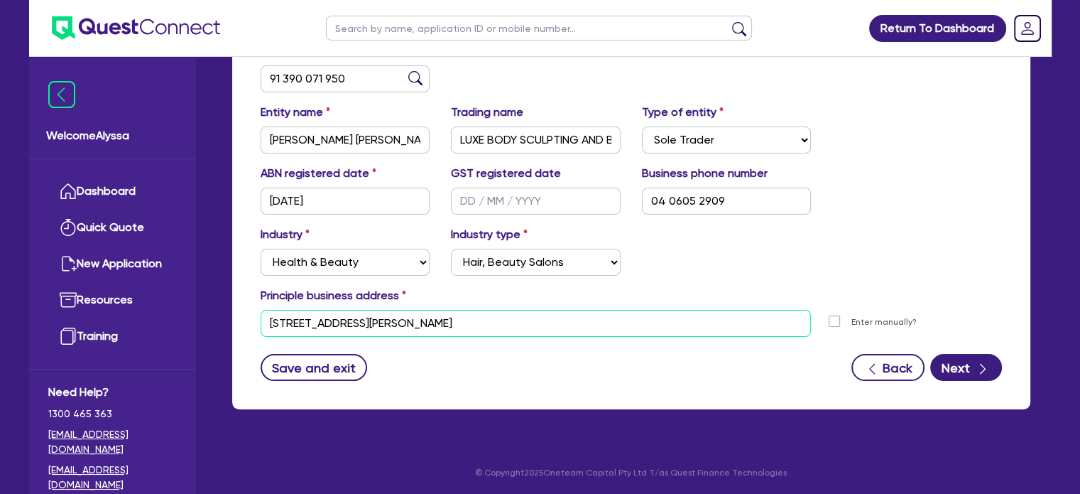
drag, startPoint x: 477, startPoint y: 315, endPoint x: 224, endPoint y: 301, distance: 254.0
click at [224, 301] on div "Quotes Applicant [GEOGRAPHIC_DATA] Security Notes Contracts Loan # QF15366 Onet…" at bounding box center [632, 149] width 820 height 556
